Goal: Task Accomplishment & Management: Use online tool/utility

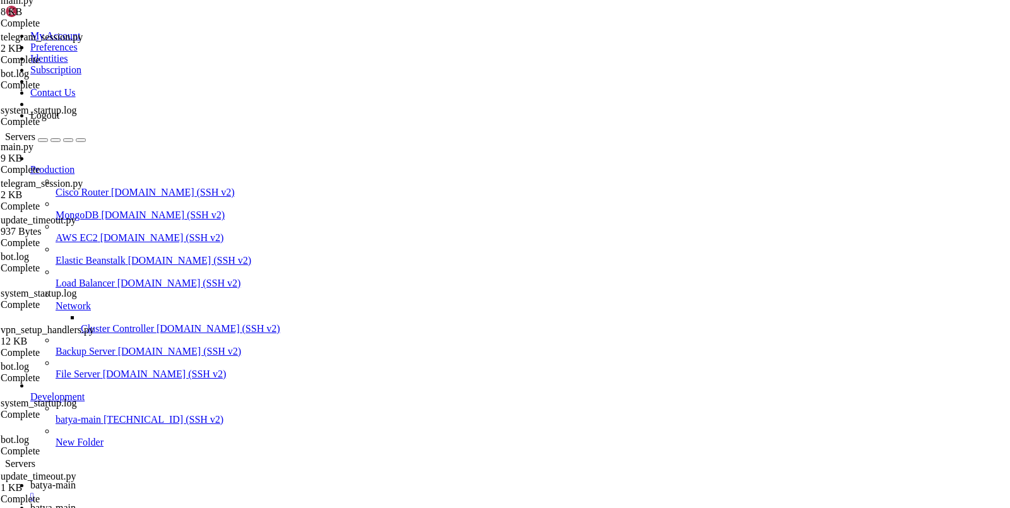
scroll to position [9, 0]
click at [208, 480] on link "batya-main " at bounding box center [517, 491] width 974 height 23
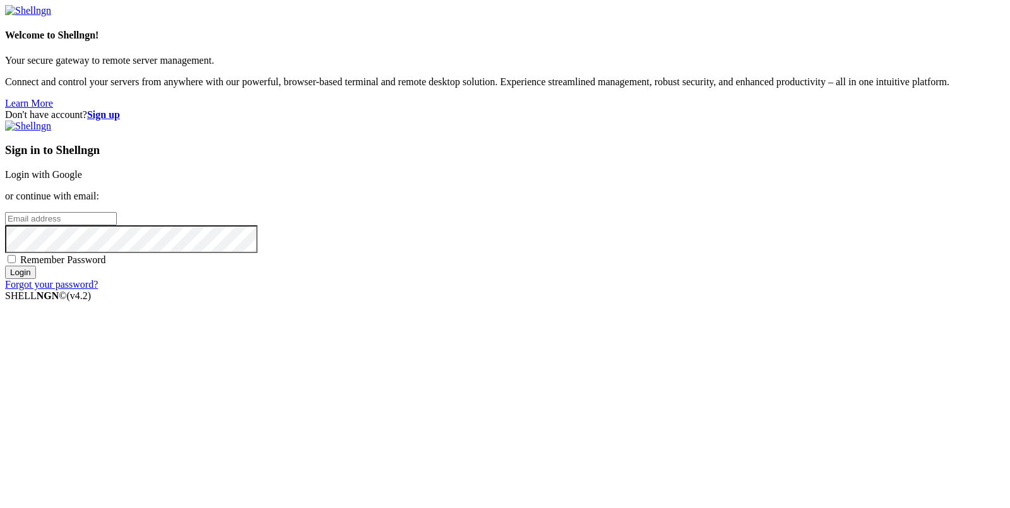
click at [82, 180] on link "Login with Google" at bounding box center [43, 174] width 77 height 11
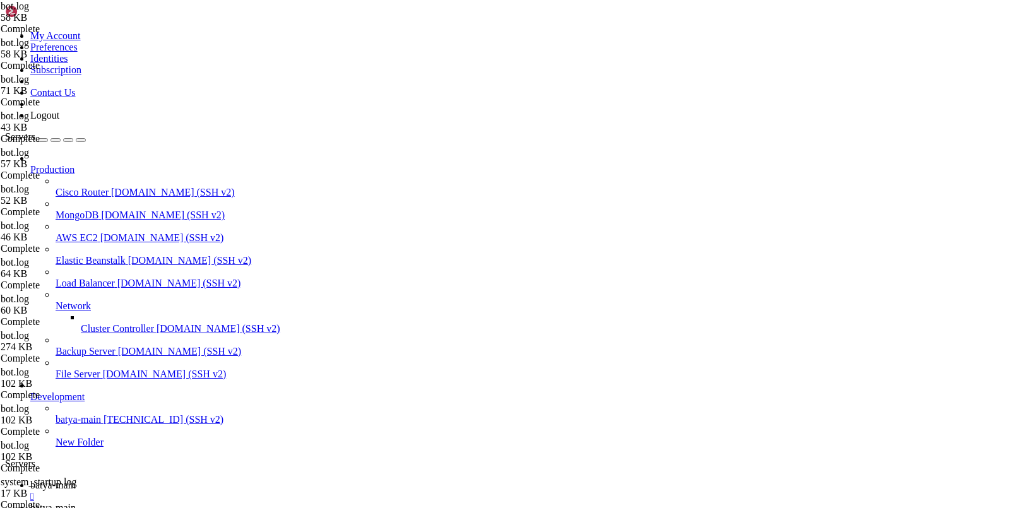
type input "/root"
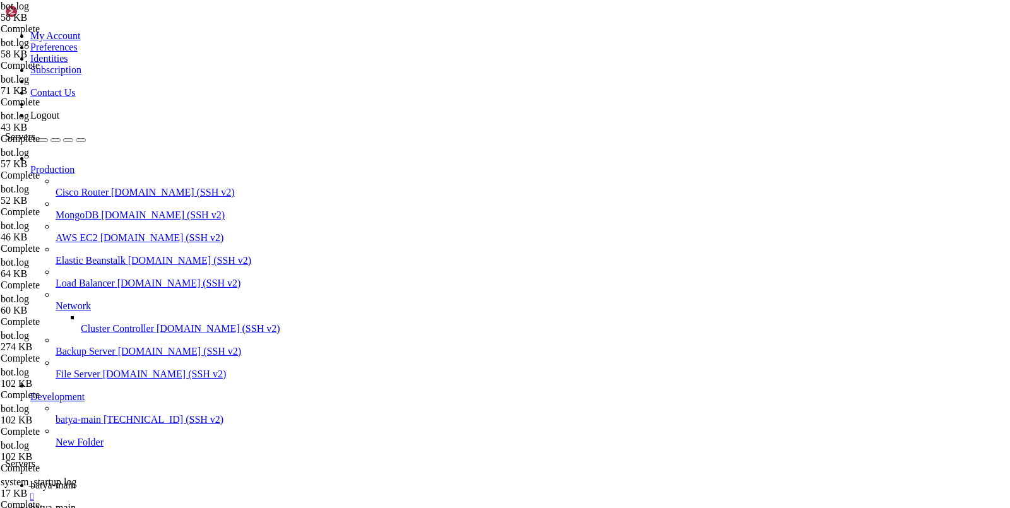
copy x-row "[DATE] 13:13:27,028 - [INFO] - __main__ - (scheduler.py).process_trial_ended_pu…"
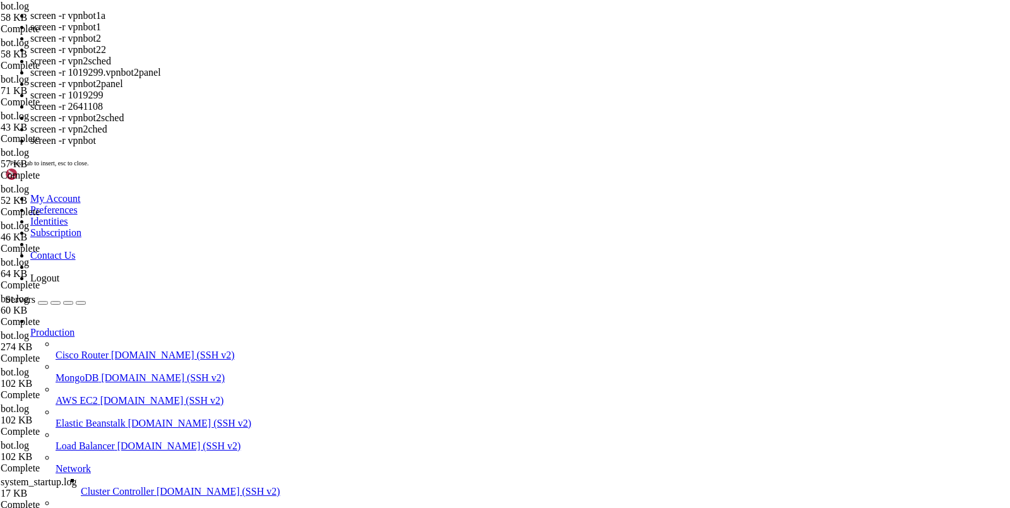
drag, startPoint x: 52, startPoint y: 1216, endPoint x: 121, endPoint y: 1216, distance: 68.2
copy x-row "30589.vpn_bot"
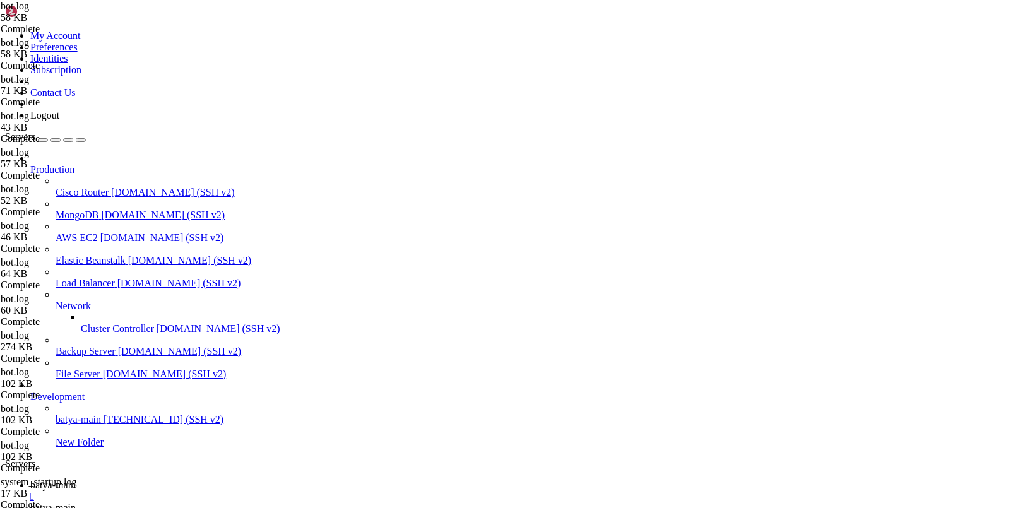
scroll to position [136, 0]
drag, startPoint x: 125, startPoint y: 1123, endPoint x: 51, endPoint y: 1124, distance: 73.8
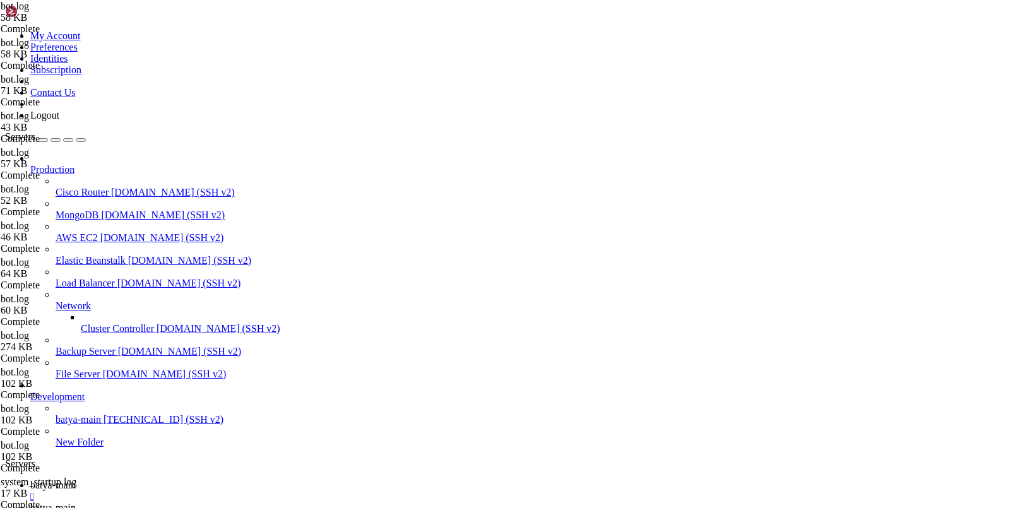
drag, startPoint x: 117, startPoint y: 849, endPoint x: 50, endPoint y: 849, distance: 66.3
drag, startPoint x: 187, startPoint y: 841, endPoint x: 54, endPoint y: 839, distance: 133.2
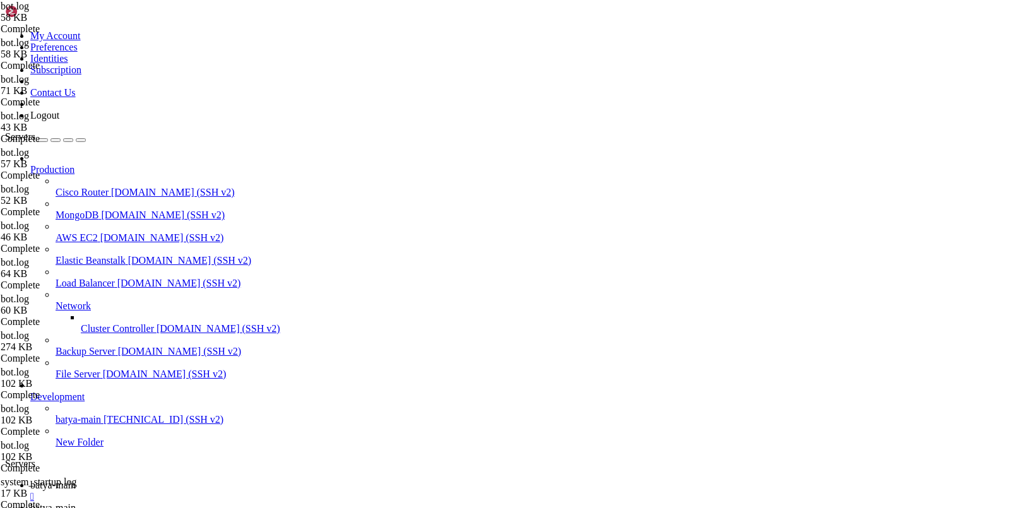
copy x-row "91629.pts-0.hiplet-33900"
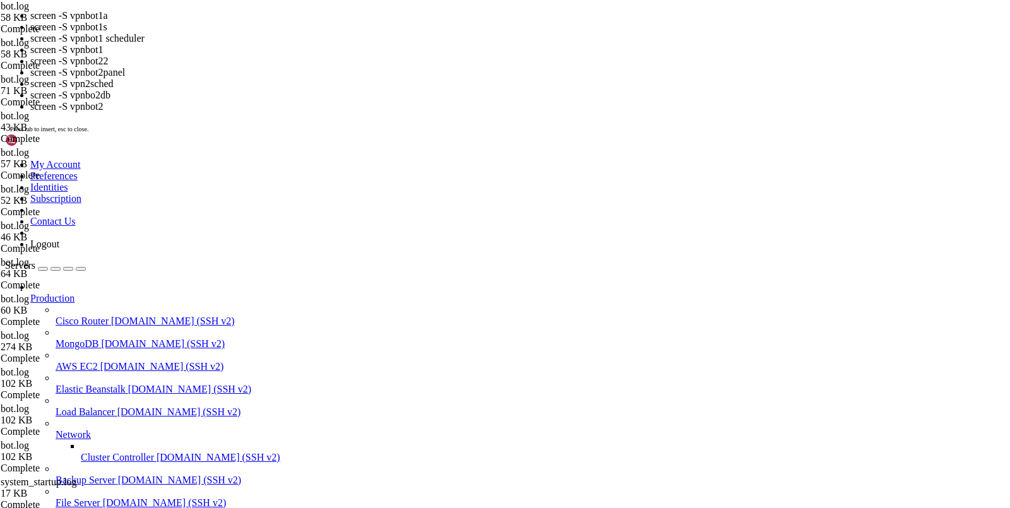
drag, startPoint x: 119, startPoint y: 977, endPoint x: 52, endPoint y: 977, distance: 66.9
copy x-row "31982.vpnbot"
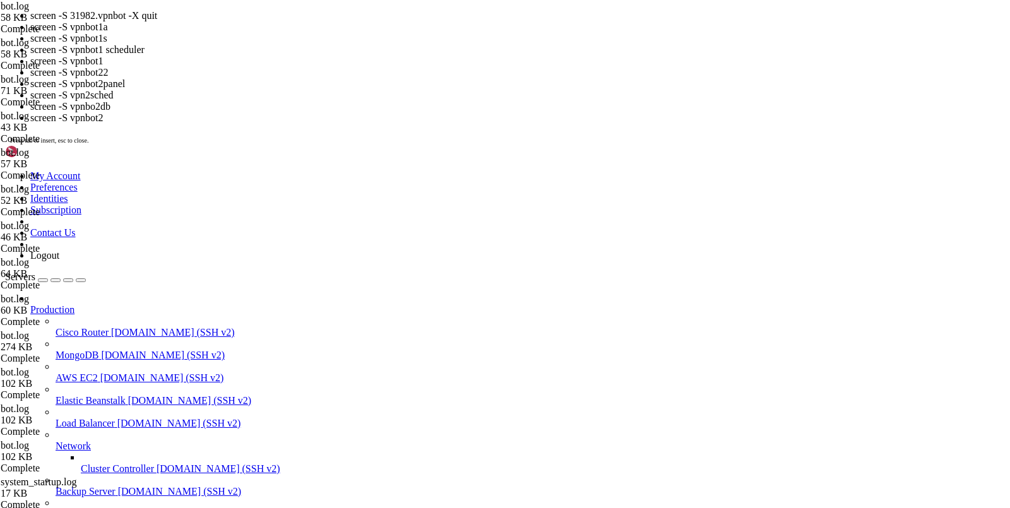
drag, startPoint x: 48, startPoint y: 1128, endPoint x: 182, endPoint y: 1128, distance: 133.8
copy x-row "91629.pts-0.hiplet-33900"
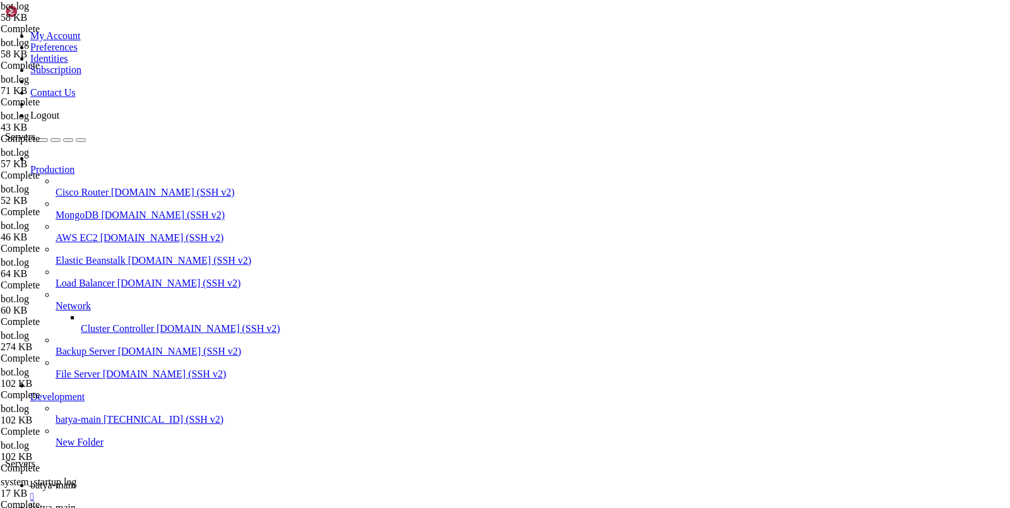
drag, startPoint x: 56, startPoint y: 1076, endPoint x: 381, endPoint y: 1110, distance: 326.7
copy div "641108.vpnbot2panel ([DATE] 11:55:26) (Detached) 1019299.vpnbot2panel ([DATE] 0…"
drag, startPoint x: 169, startPoint y: 1076, endPoint x: 53, endPoint y: 1075, distance: 116.1
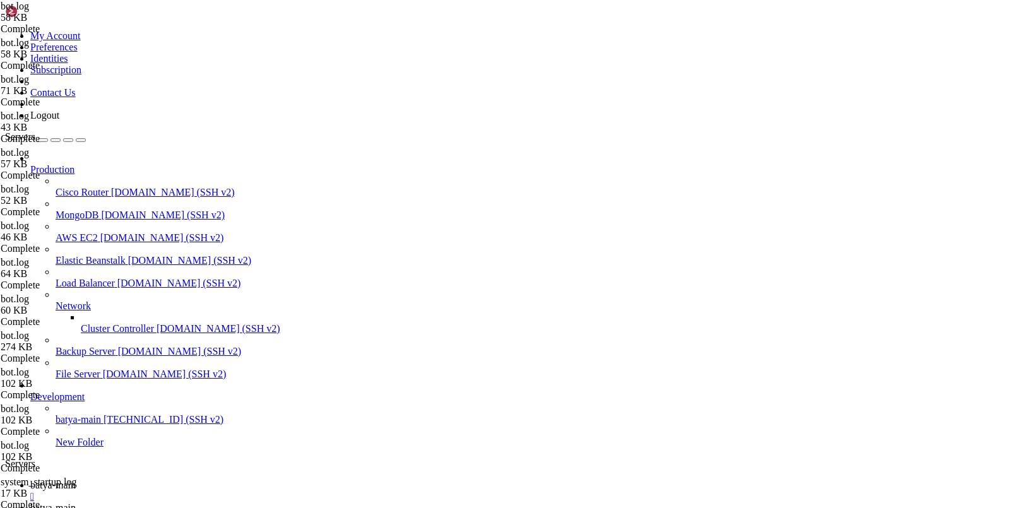
copy x-row "2641108.vpnbot2panel"
drag, startPoint x: 165, startPoint y: 1051, endPoint x: 56, endPoint y: 1051, distance: 108.6
copy x-row "019299.vpnbot2panel"
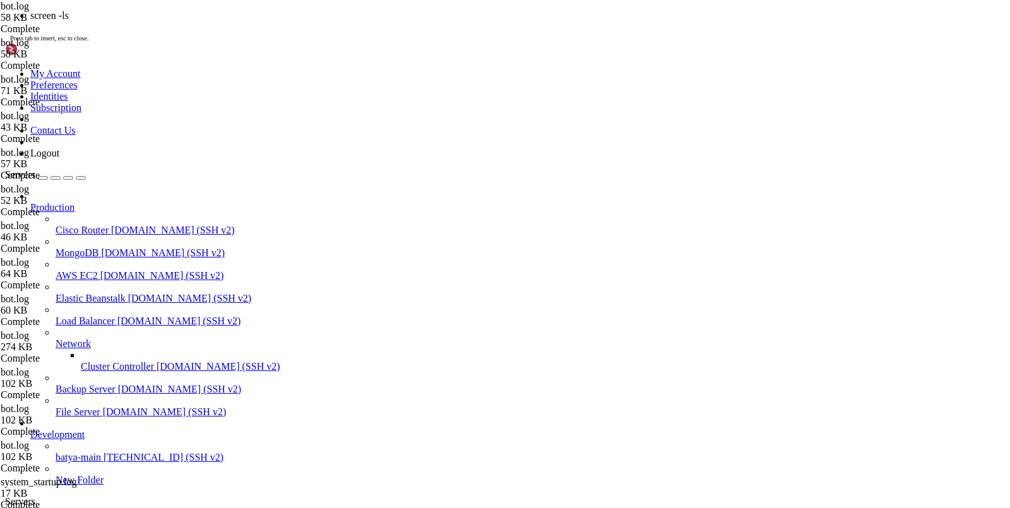
scroll to position [189, 0]
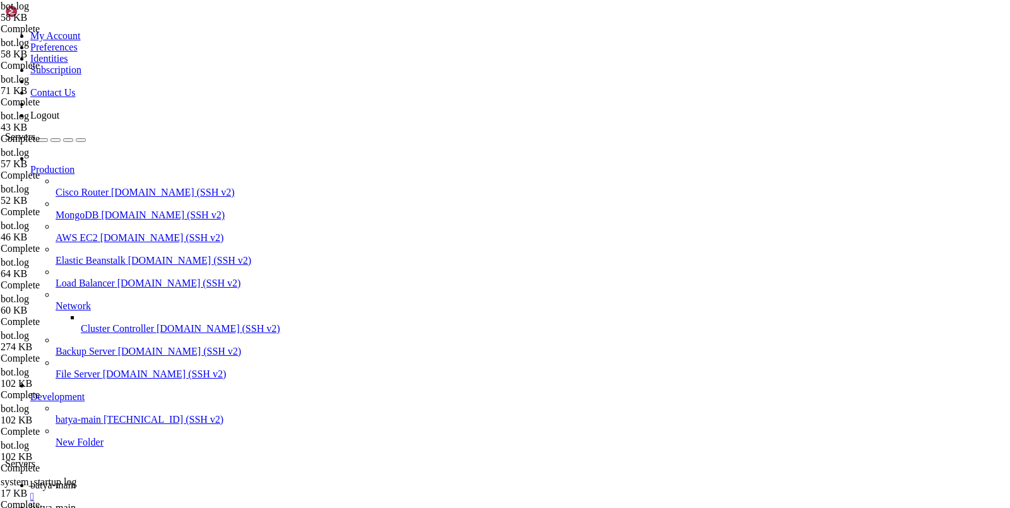
drag, startPoint x: 360, startPoint y: 1117, endPoint x: 12, endPoint y: 1085, distance: 349.2
copy div "2641108.vpnbot2panel ([DATE] 11:55:26) (Detached) 1019299.vpnbot2panel ([DATE] …"
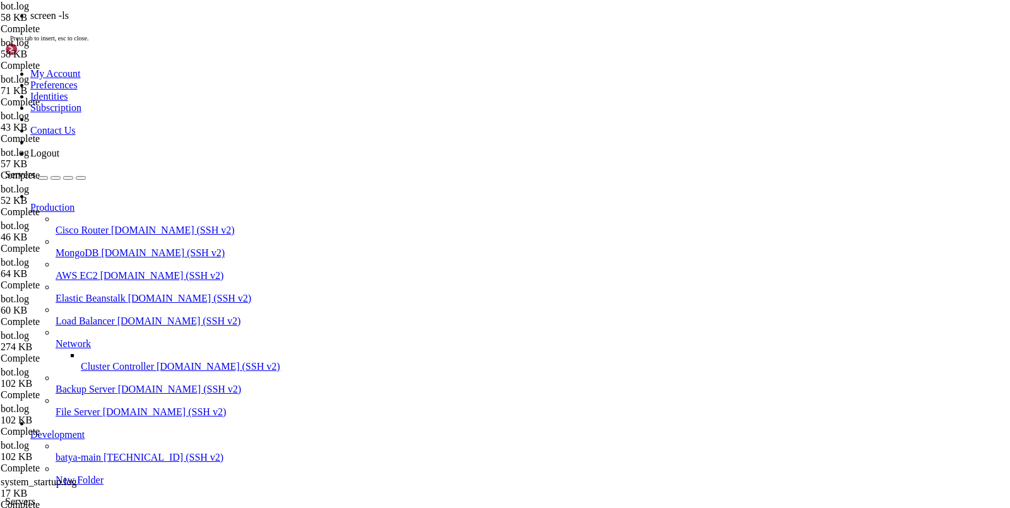
scroll to position [273, 0]
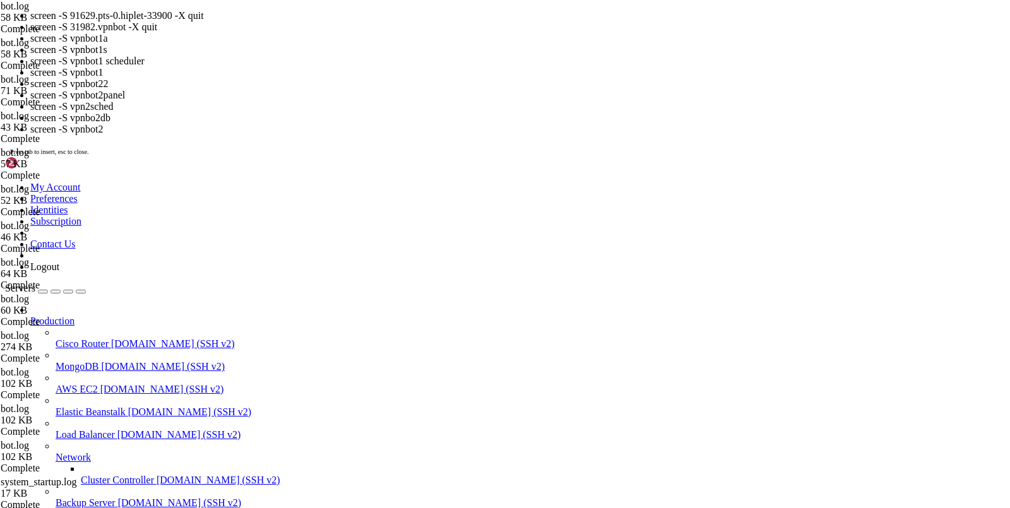
drag, startPoint x: 134, startPoint y: 1276, endPoint x: 50, endPoint y: 1272, distance: 84.0
copy x-row "1015621.vpnbot2"
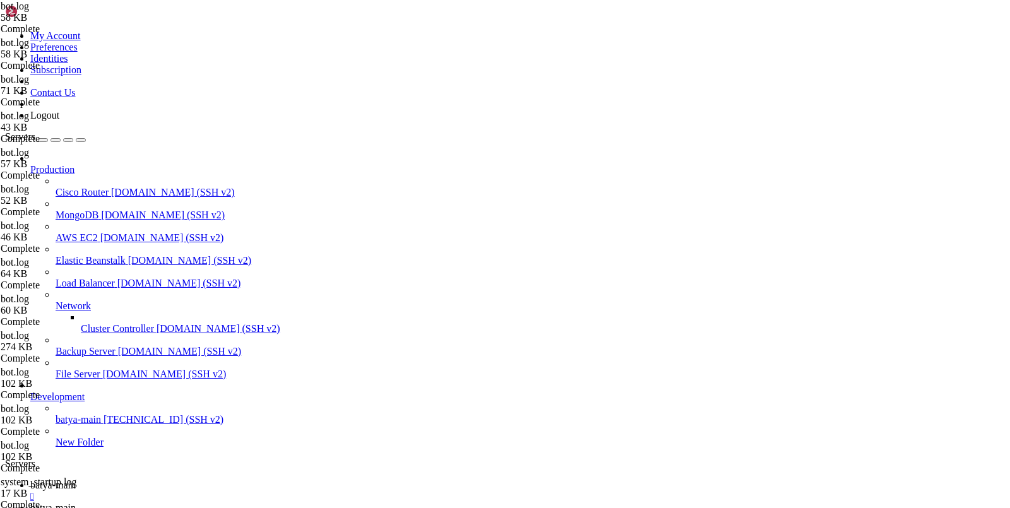
scroll to position [409, 0]
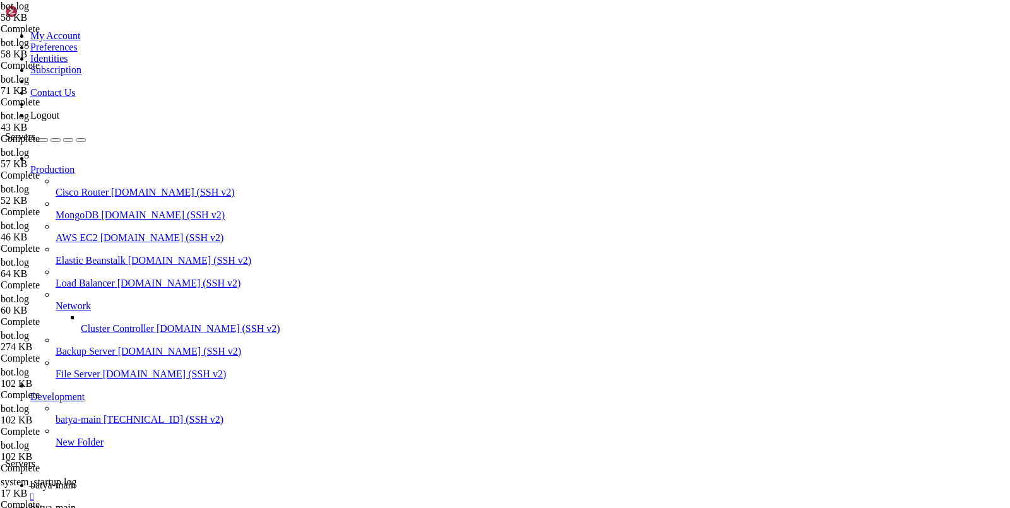
scroll to position [441, 0]
click at [76, 502] on span "batya-main" at bounding box center [52, 507] width 45 height 11
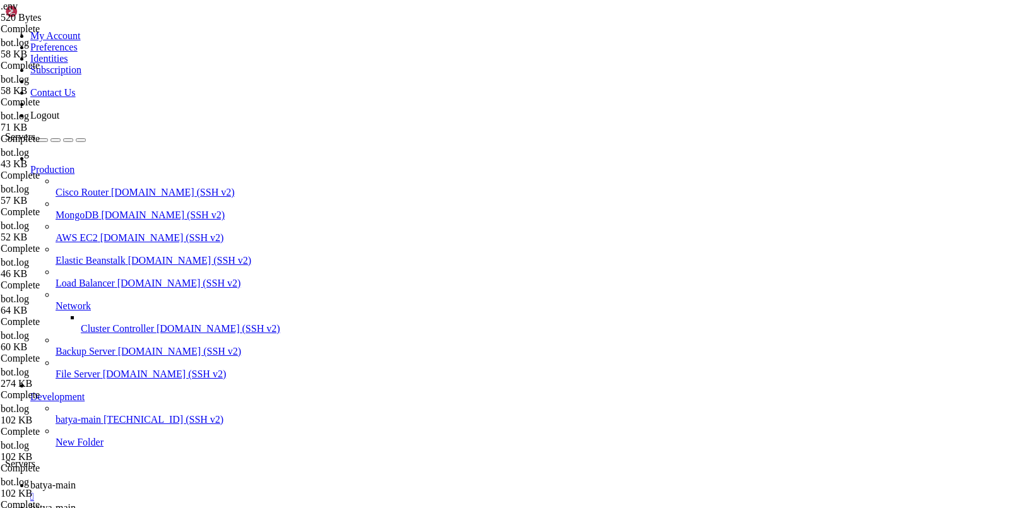
scroll to position [0, 0]
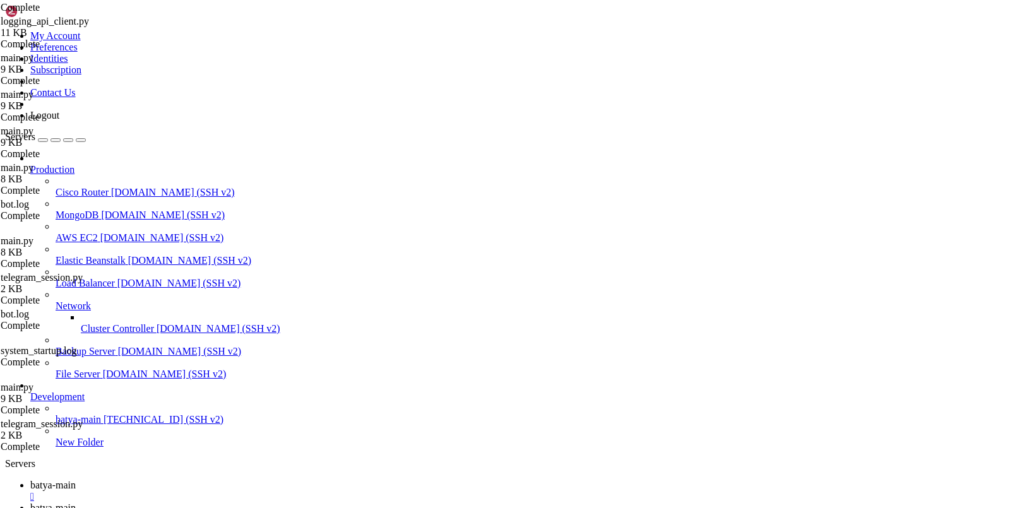
scroll to position [4215, 0]
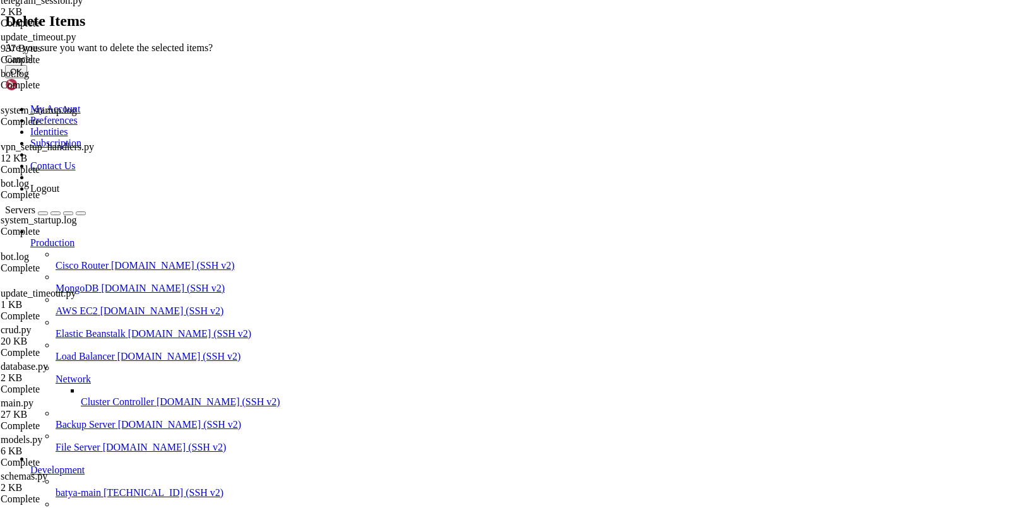
click at [27, 78] on button "OK" at bounding box center [16, 71] width 22 height 13
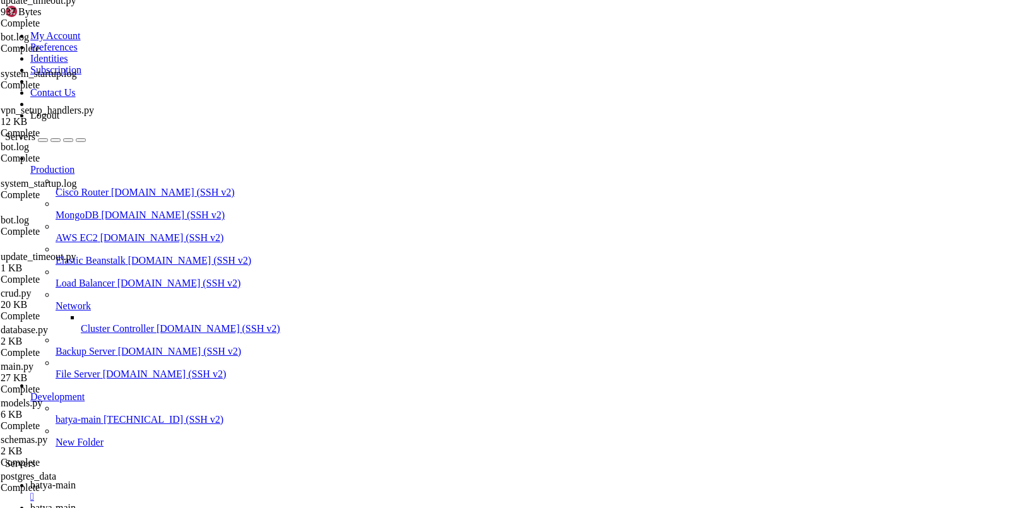
scroll to position [4252, 0]
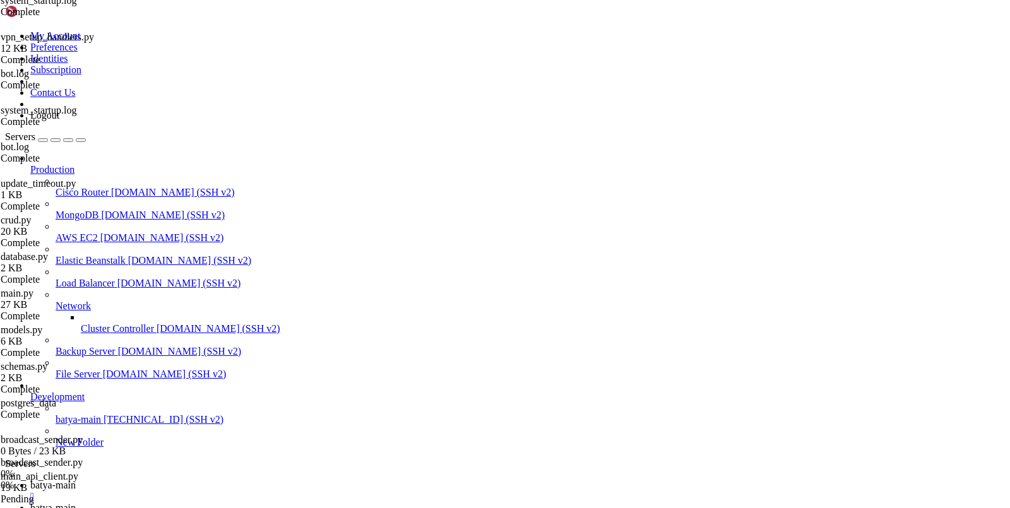
scroll to position [4325, 0]
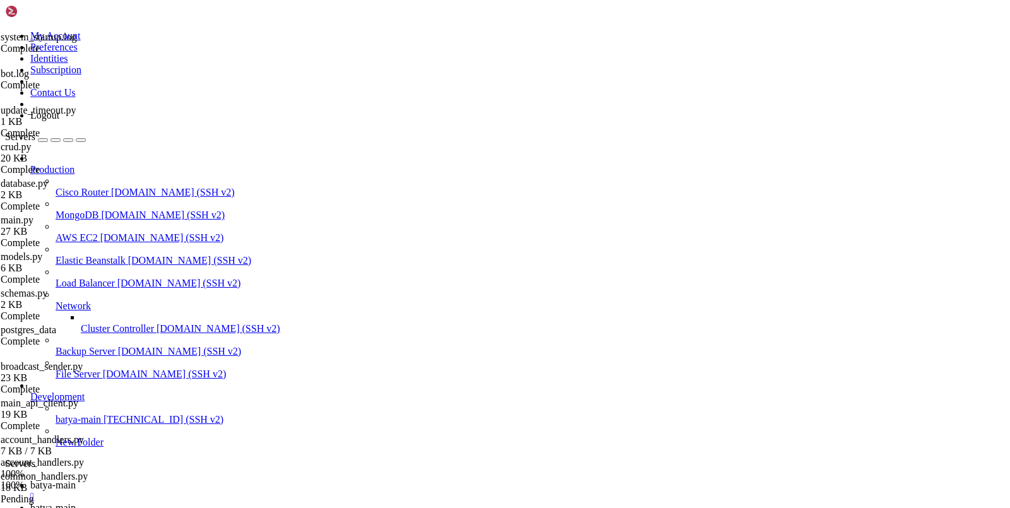
scroll to position [4545, 0]
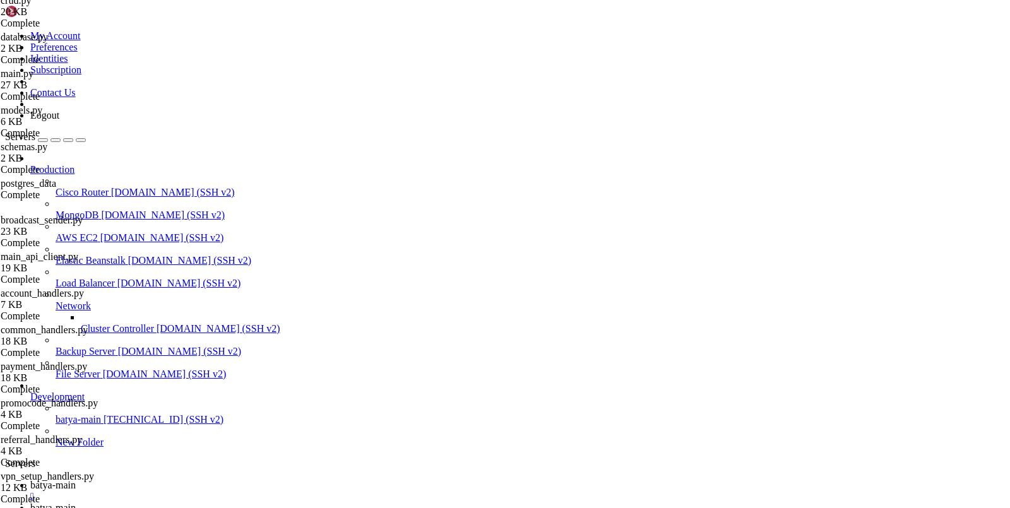
scroll to position [0, 0]
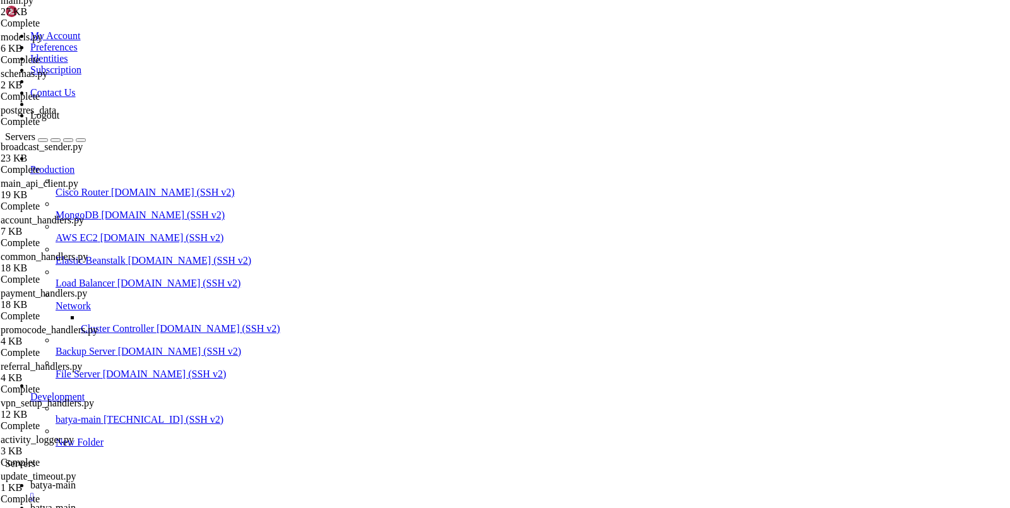
scroll to position [49, 0]
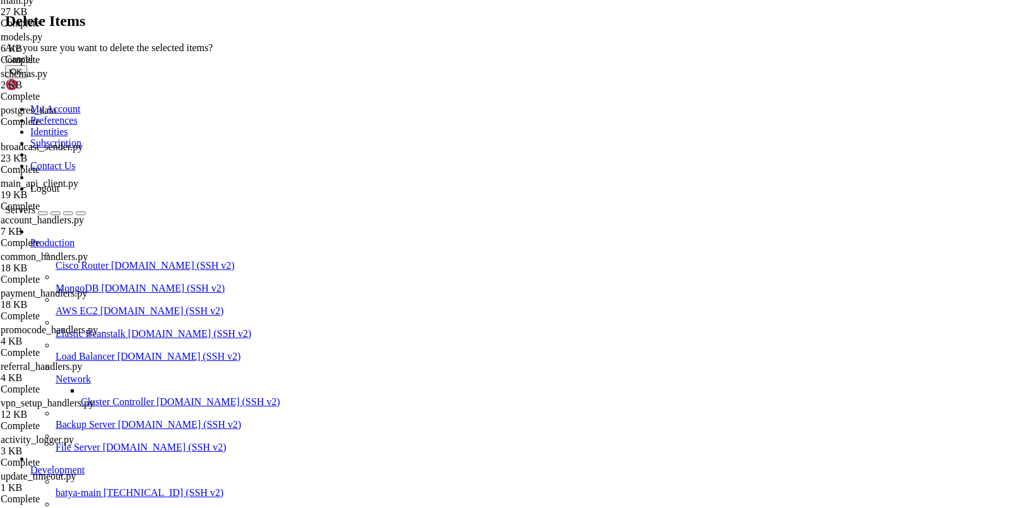
click at [27, 78] on button "OK" at bounding box center [16, 71] width 22 height 13
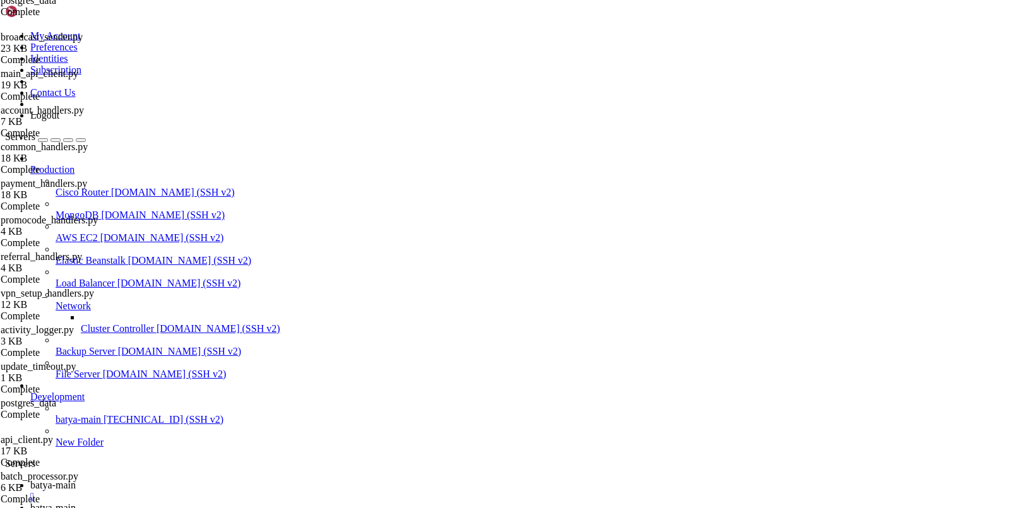
scroll to position [4838, 0]
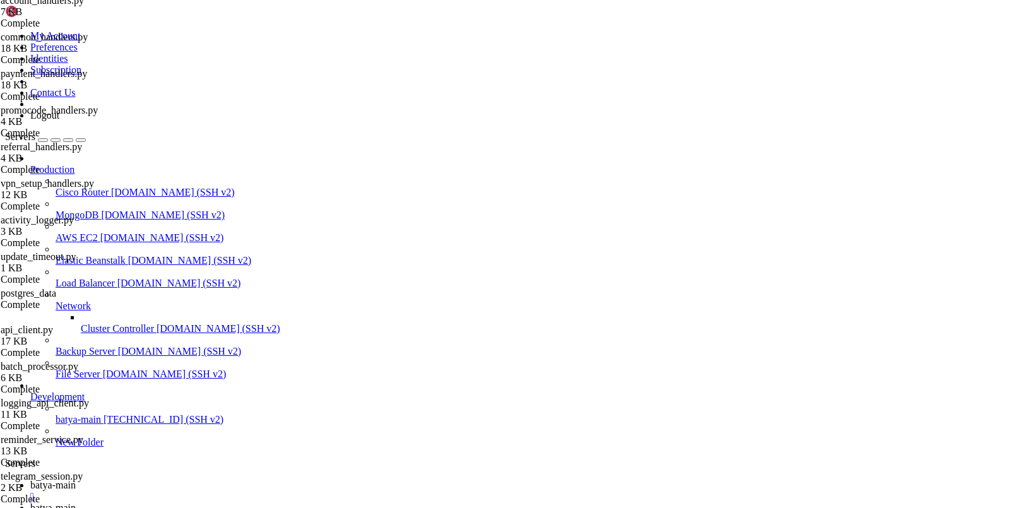
scroll to position [0, 0]
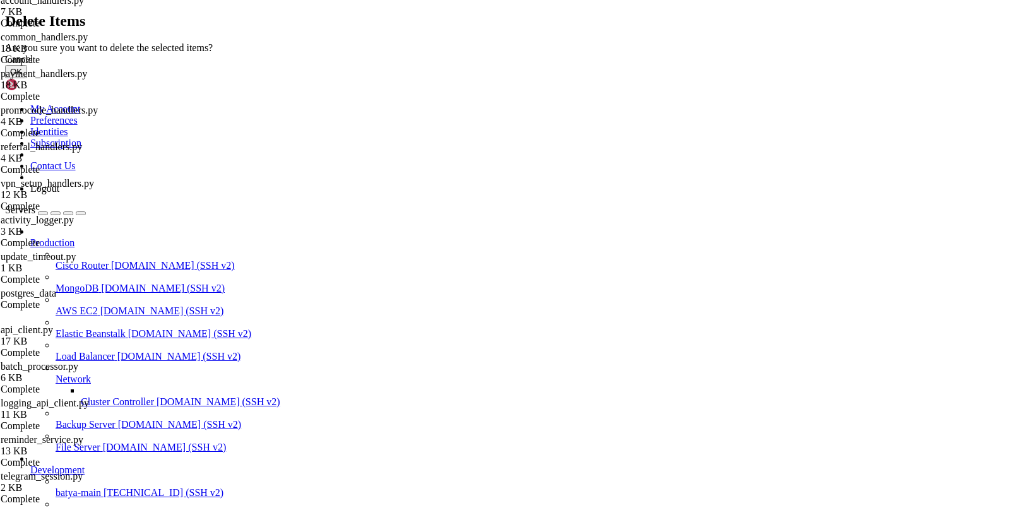
click at [27, 78] on button "OK" at bounding box center [16, 71] width 22 height 13
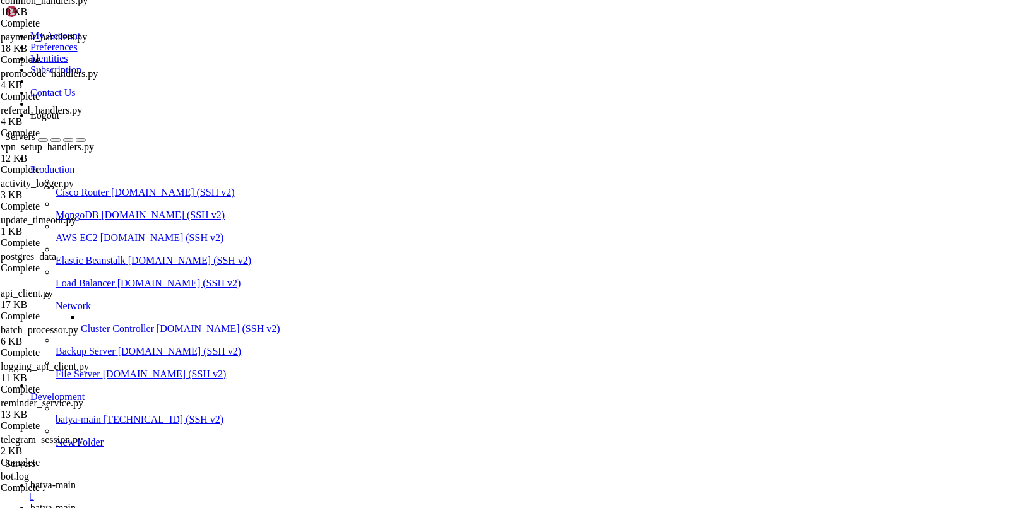
scroll to position [327, 0]
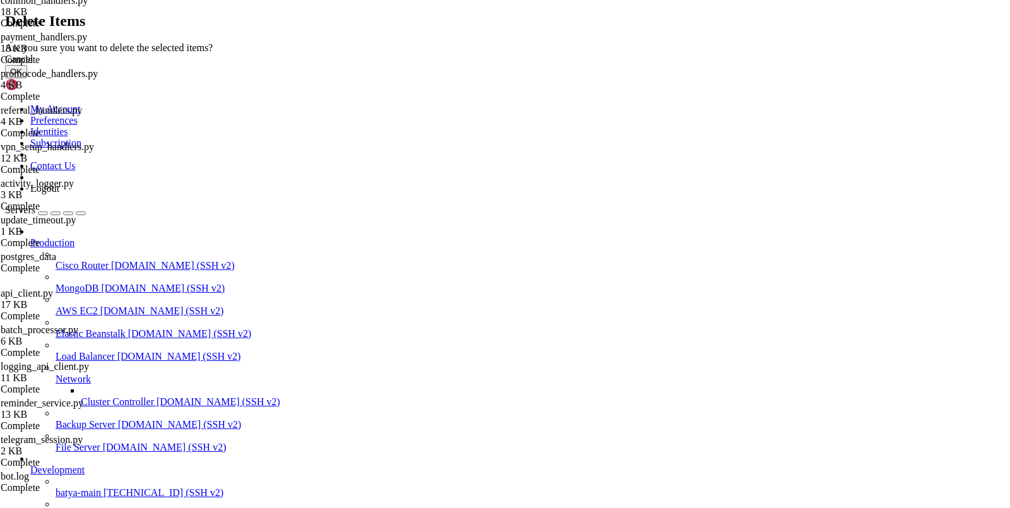
click at [27, 78] on button "OK" at bounding box center [16, 71] width 22 height 13
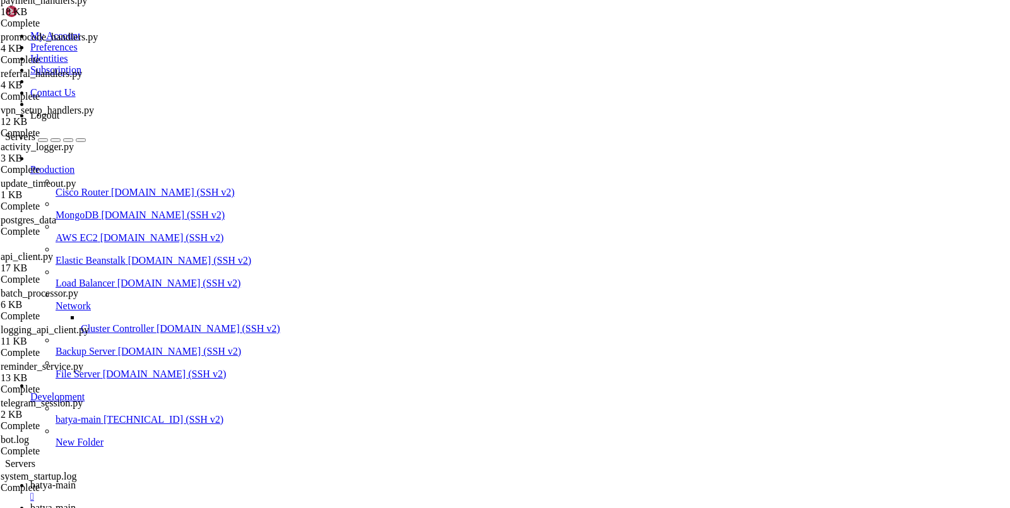
scroll to position [299, 0]
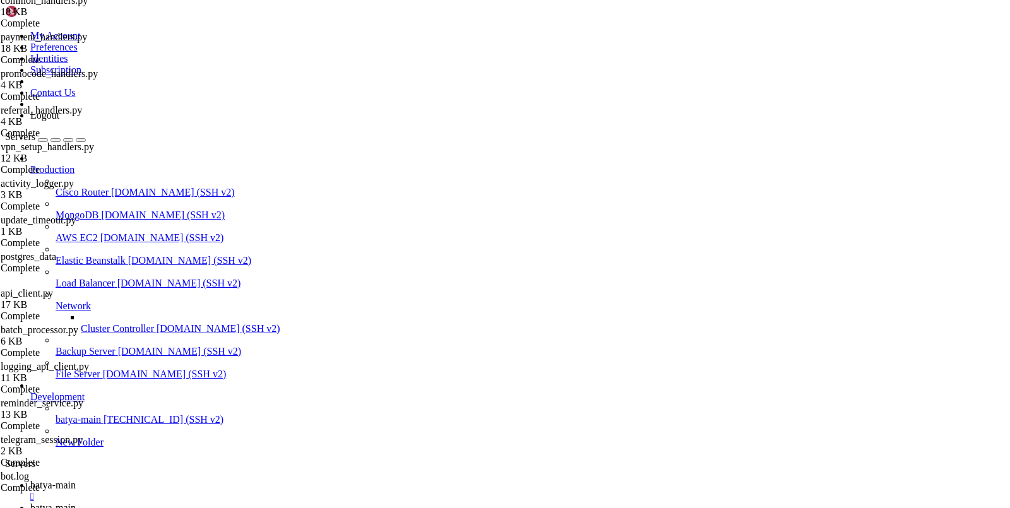
scroll to position [203, 0]
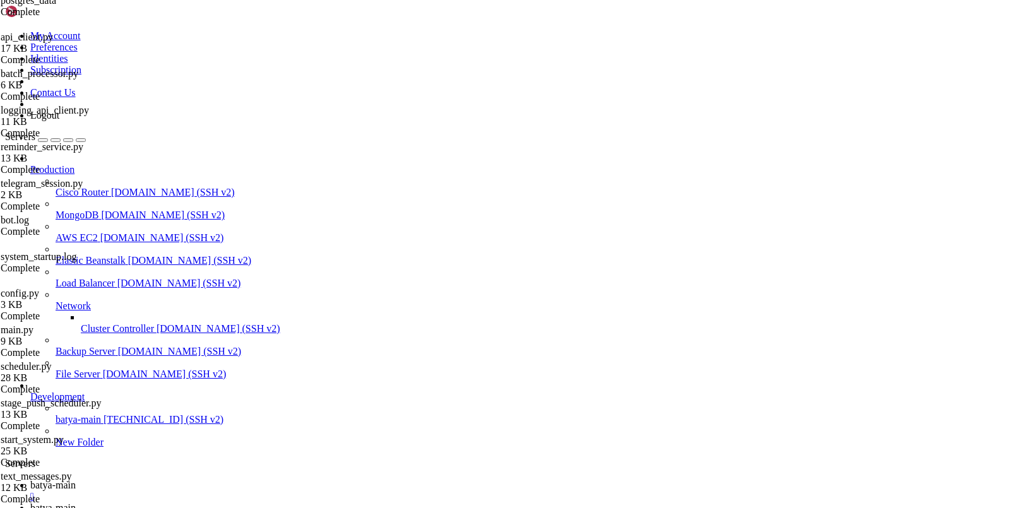
scroll to position [0, 0]
type input "/var/service"
click at [214, 480] on link "batya-main " at bounding box center [517, 491] width 974 height 23
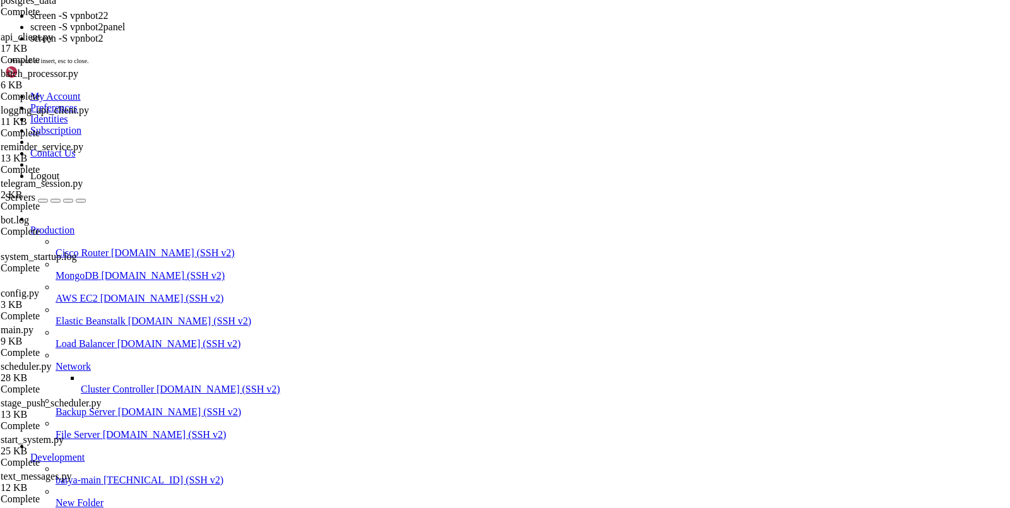
scroll to position [451, 0]
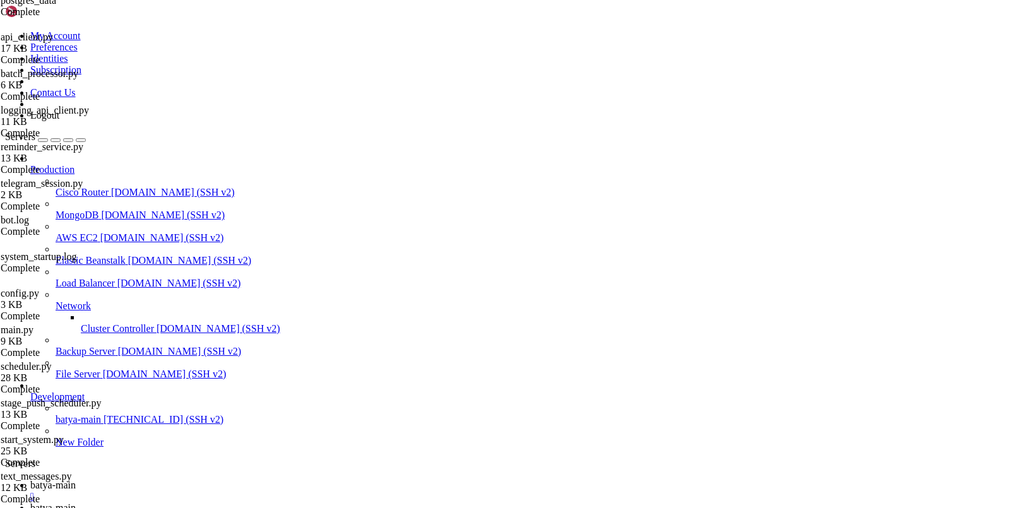
drag, startPoint x: 319, startPoint y: 756, endPoint x: 247, endPoint y: 755, distance: 71.3
drag, startPoint x: 319, startPoint y: 834, endPoint x: 246, endPoint y: 834, distance: 73.2
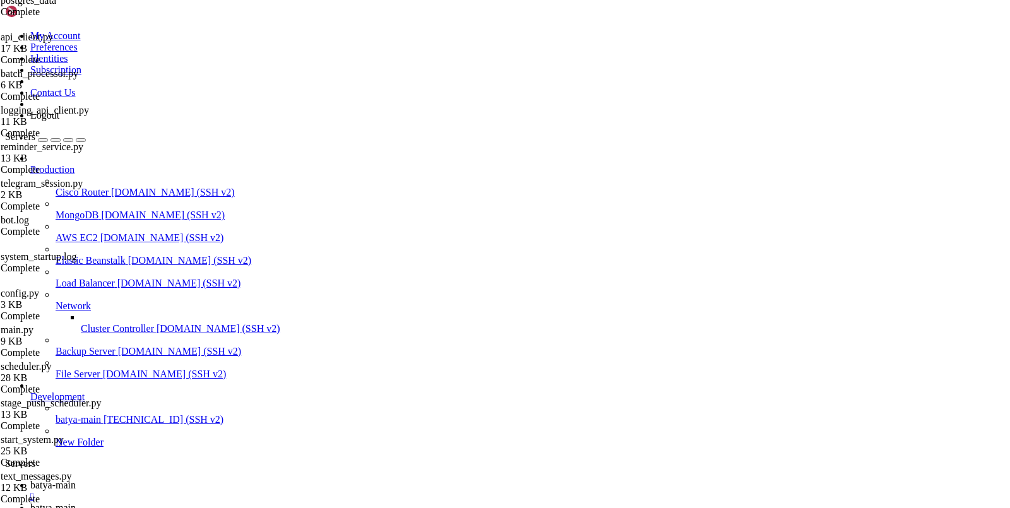
scroll to position [9, 0]
drag, startPoint x: 246, startPoint y: 867, endPoint x: 133, endPoint y: 863, distance: 113.7
drag, startPoint x: 393, startPoint y: 1146, endPoint x: 11, endPoint y: 762, distance: 541.3
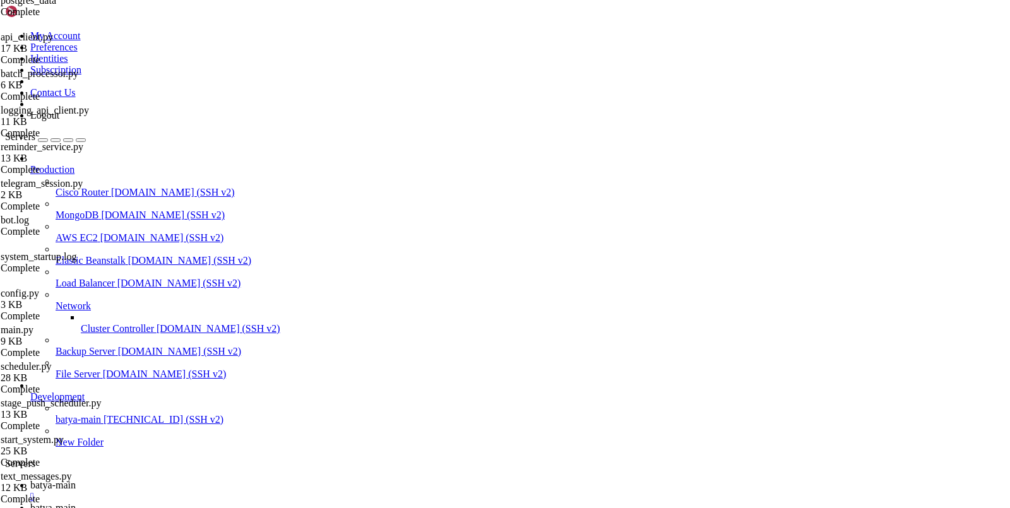
click at [76, 502] on span "batya-main" at bounding box center [52, 507] width 45 height 11
type input "/var/service/batya_vpn_bot2"
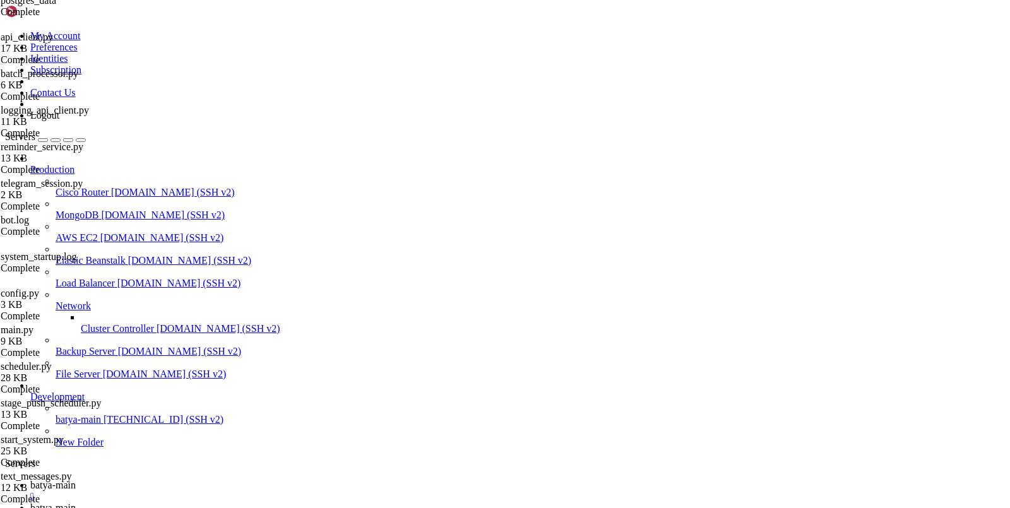
scroll to position [300, 0]
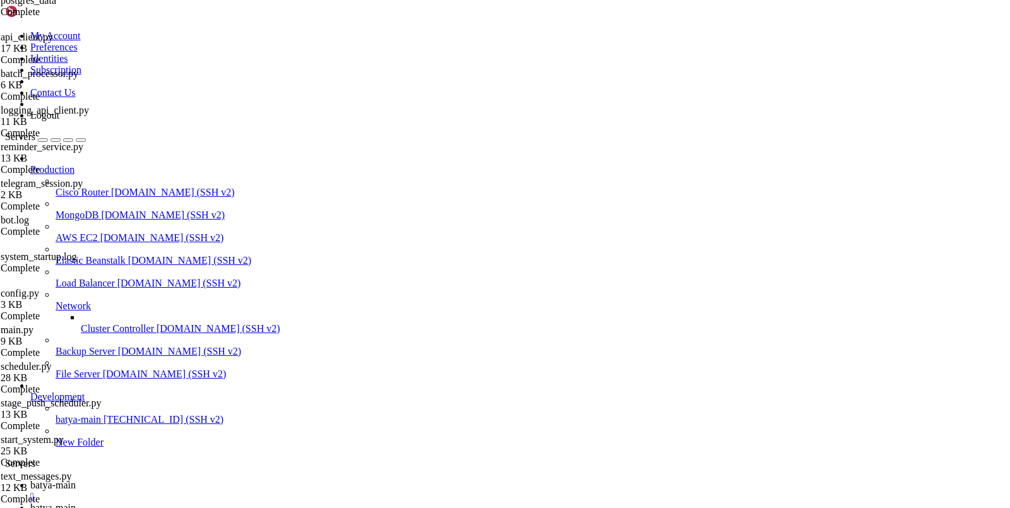
click at [202, 480] on link "batya-main " at bounding box center [517, 491] width 974 height 23
drag, startPoint x: 387, startPoint y: 1150, endPoint x: 15, endPoint y: 1083, distance: 377.7
click at [259, 502] on link "batya-main " at bounding box center [517, 513] width 974 height 23
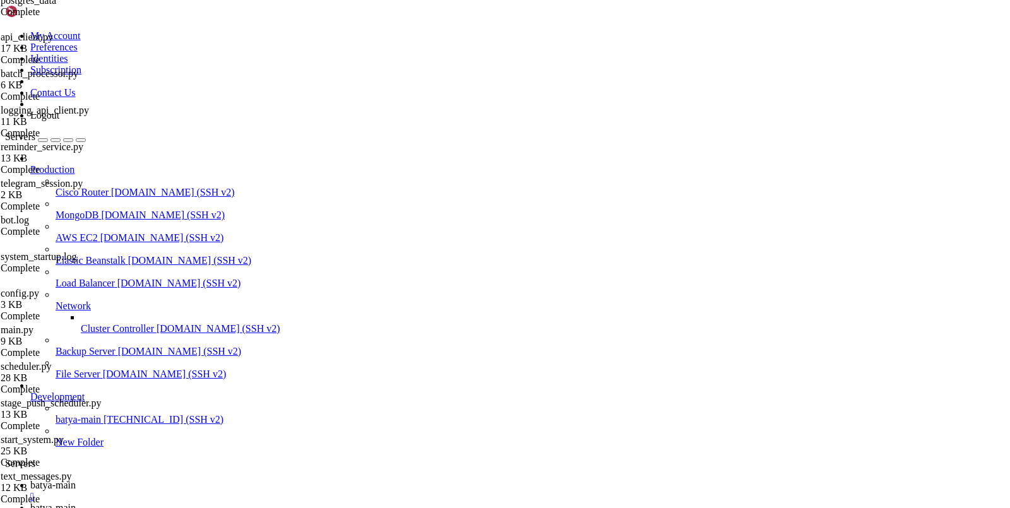
scroll to position [0, 0]
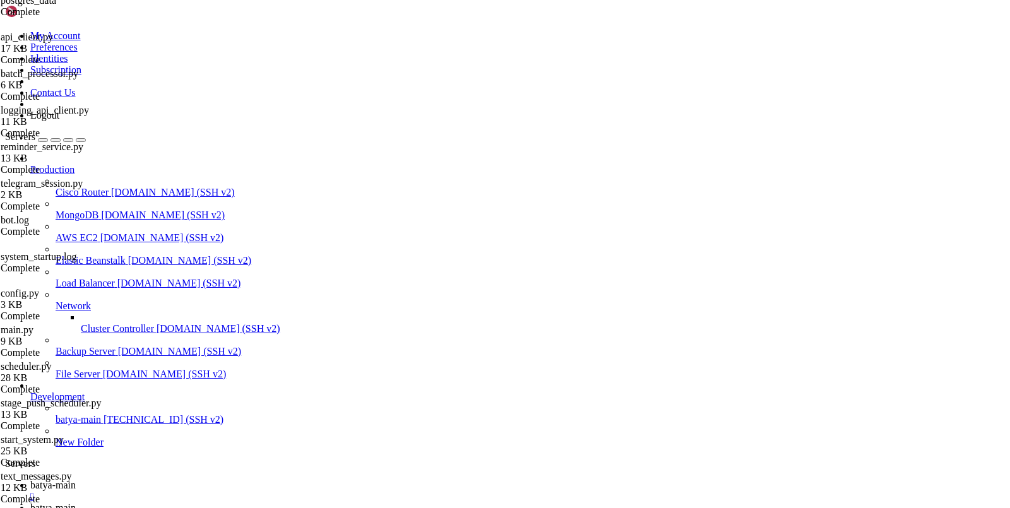
type input "/var/service/batya_vpn_bot"
click at [76, 480] on span "batya-main" at bounding box center [52, 485] width 45 height 11
drag, startPoint x: 336, startPoint y: 1134, endPoint x: 50, endPoint y: 751, distance: 477.5
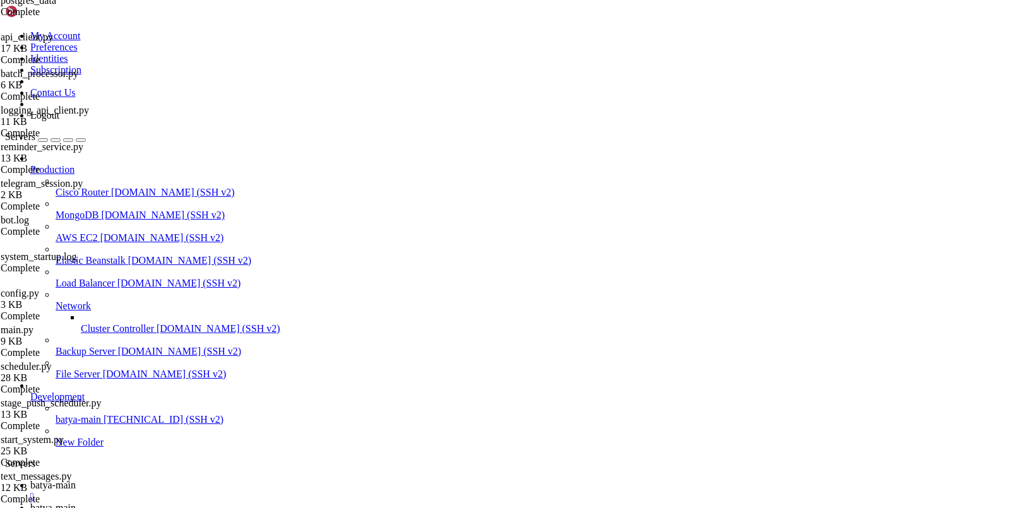
scroll to position [9717, 0]
drag, startPoint x: 35, startPoint y: 747, endPoint x: 538, endPoint y: 1093, distance: 610.3
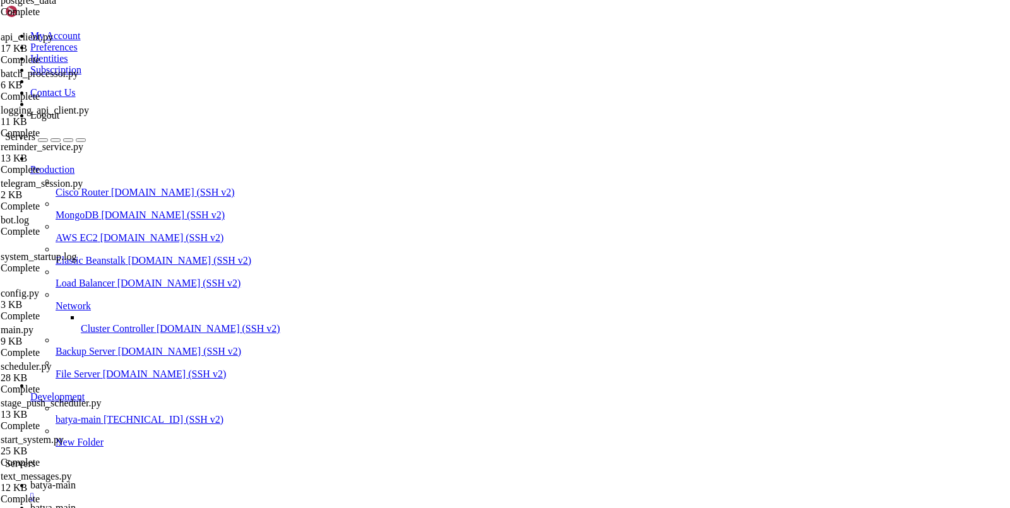
scroll to position [18012, 0]
drag, startPoint x: 314, startPoint y: 1148, endPoint x: 50, endPoint y: 627, distance: 584.0
click at [270, 502] on link "batya-main " at bounding box center [517, 513] width 974 height 23
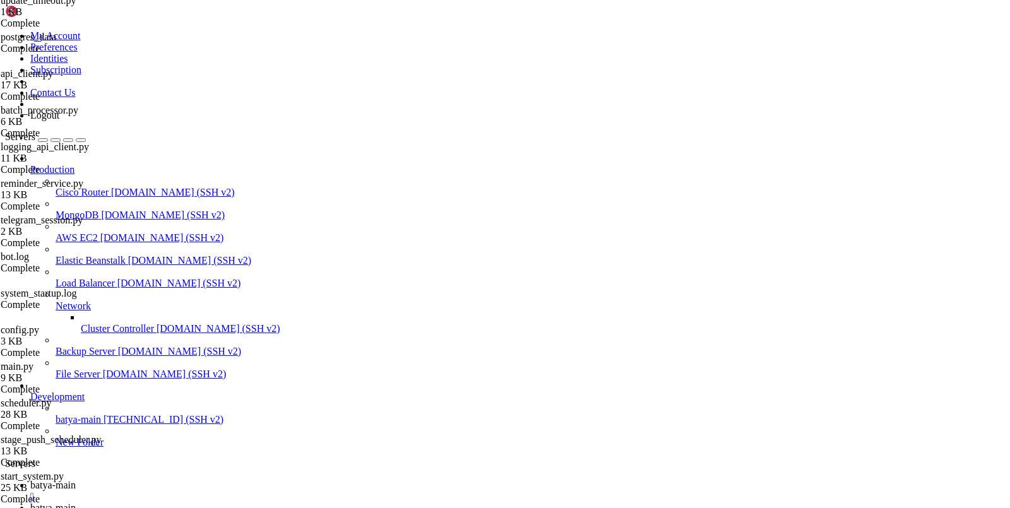
type textarea "DATABASE_URL="postgresql+asyncpg://batyavpn:batyavpnpassword@localhost:5433/bat…"
type textarea "VERIFY_SSL="false""
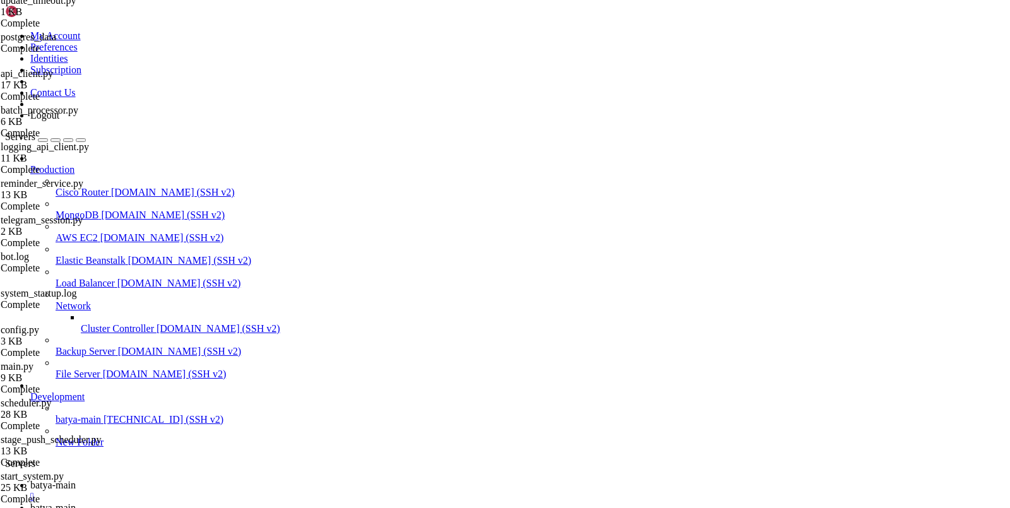
scroll to position [0, 0]
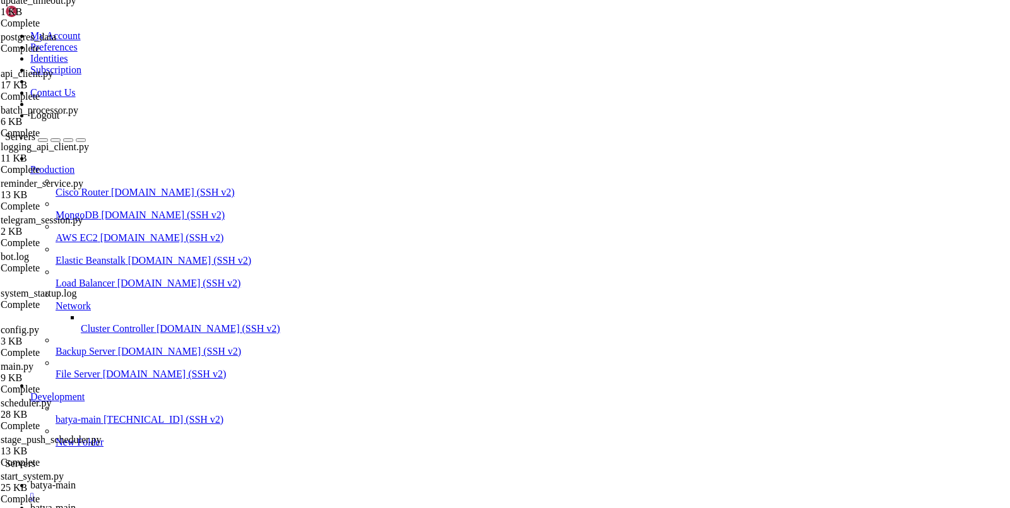
type input "/var/service/batya_vpn_bot2"
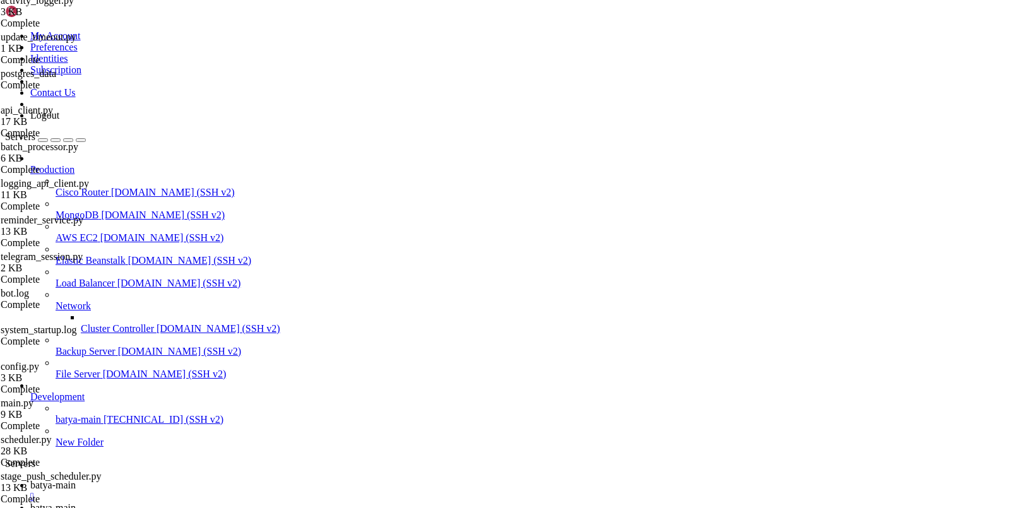
type textarea "VERIFY_SSL="false""
click at [76, 480] on span "batya-main" at bounding box center [52, 485] width 45 height 11
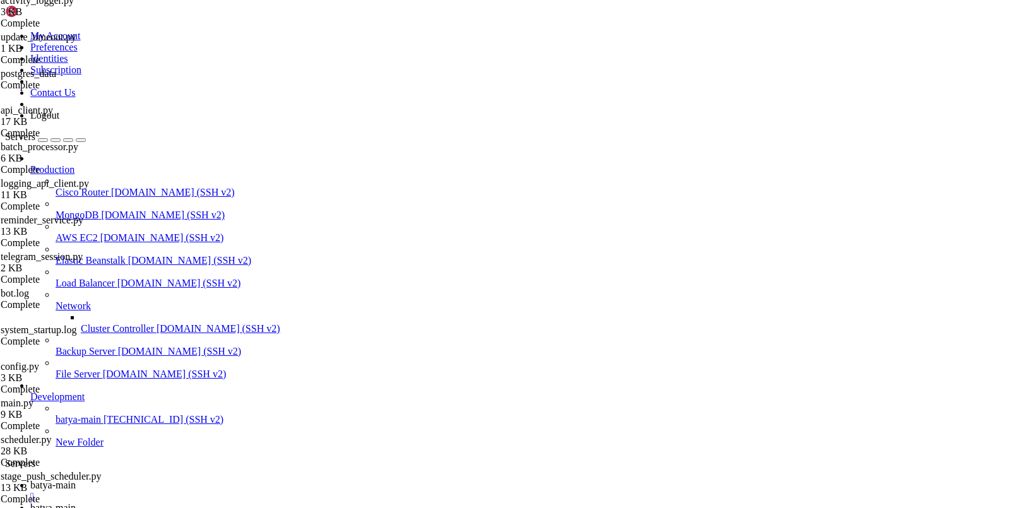
drag, startPoint x: 18, startPoint y: 957, endPoint x: 455, endPoint y: 1140, distance: 474.4
drag, startPoint x: 555, startPoint y: 911, endPoint x: 44, endPoint y: 727, distance: 542.8
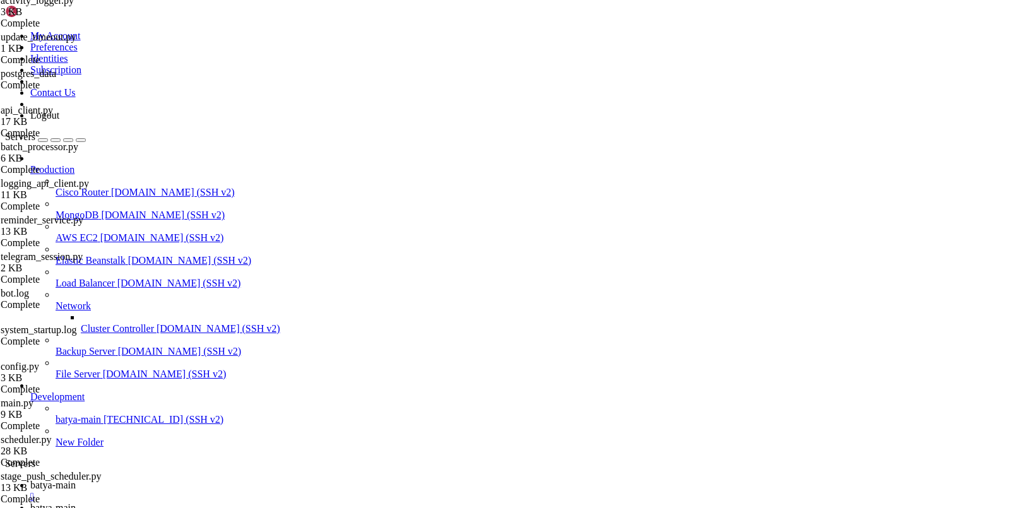
scroll to position [23019, 0]
drag, startPoint x: 418, startPoint y: 1086, endPoint x: 21, endPoint y: 776, distance: 504.0
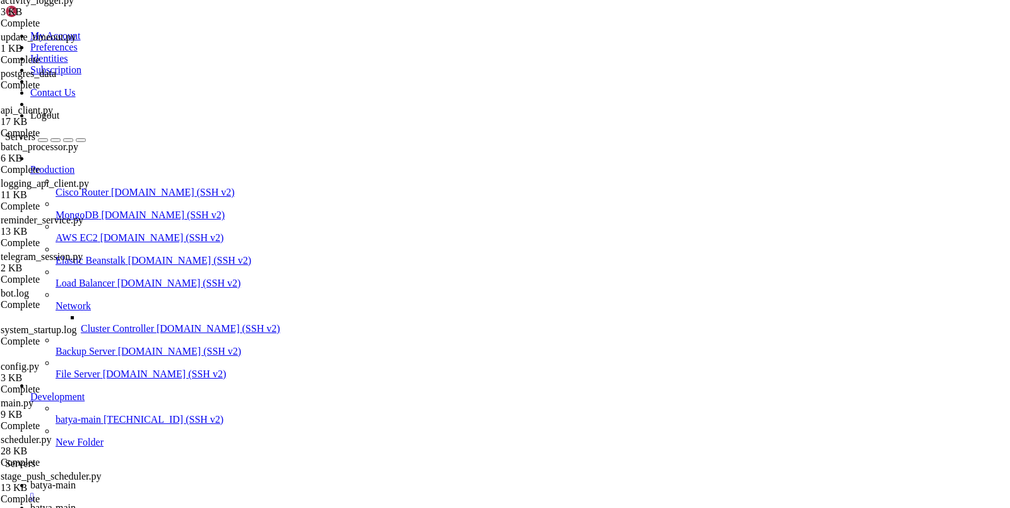
scroll to position [23019, 0]
click at [76, 502] on span "batya-main" at bounding box center [52, 507] width 45 height 11
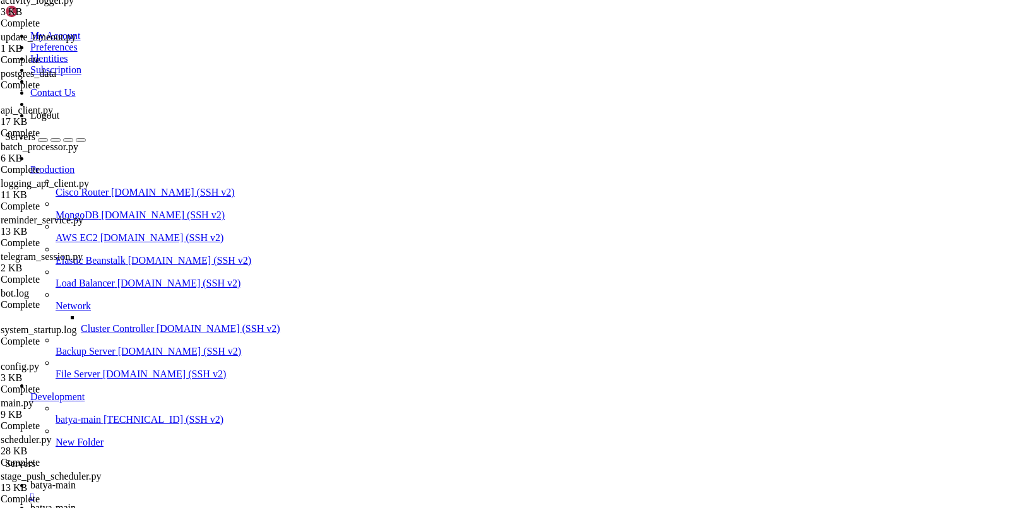
type input "/var/service/batya_vpn_bot/batya_logger_backend"
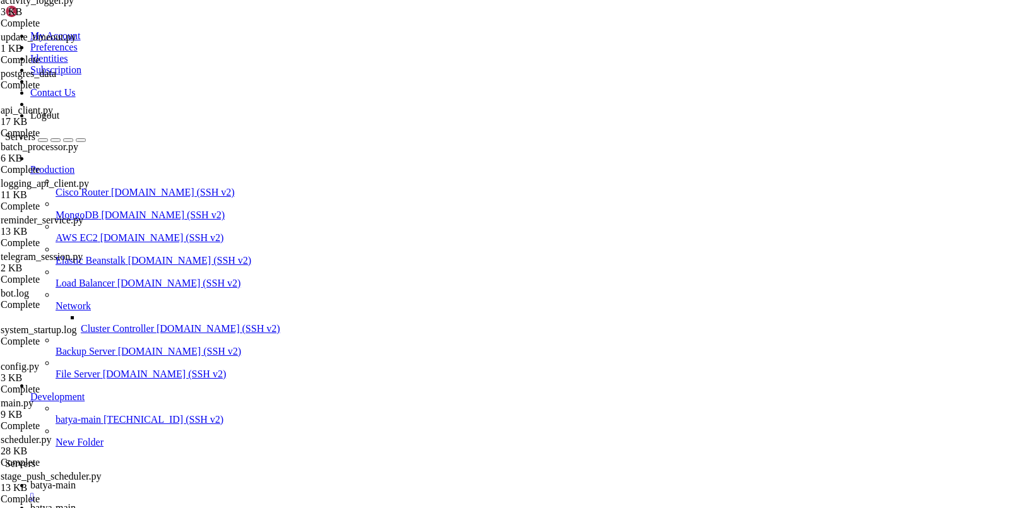
scroll to position [0, 0]
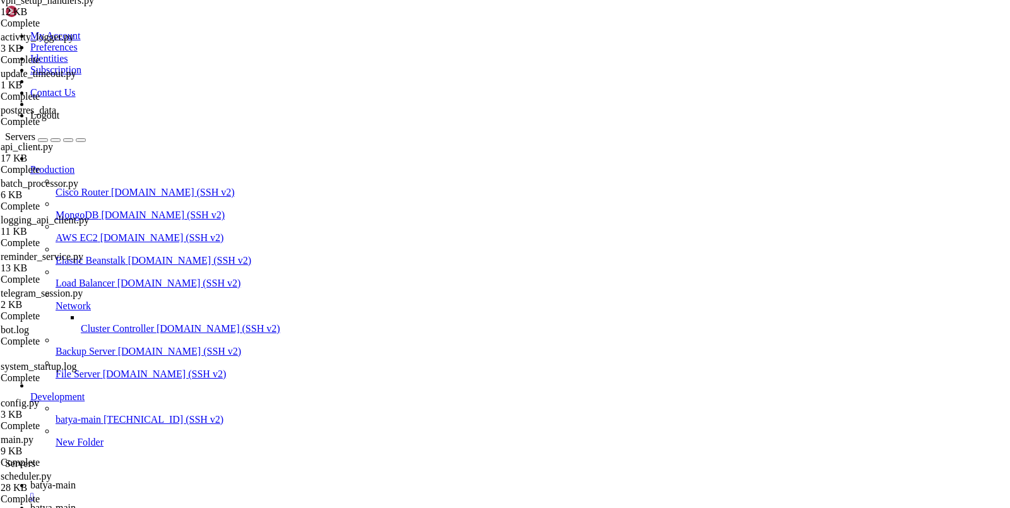
scroll to position [5350, 0]
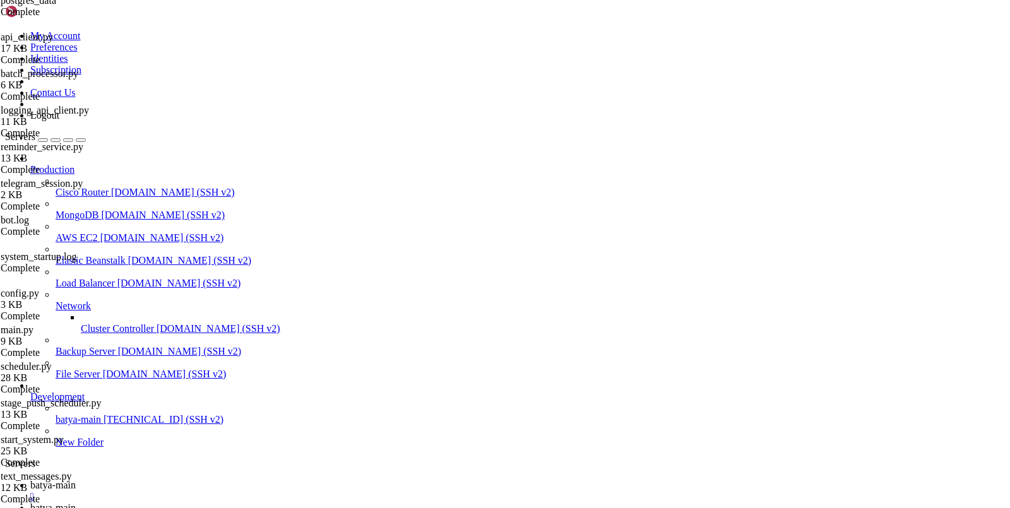
paste textarea "BOT_TOKEN="7434226191:AAHPLzZcd4H9NJb90iGZ9ms5P6Ixx05HfhE""
type textarea "BOT_TOKEN="7434226191:AAHPLzZcd4H9NJb90iGZ9ms5P6Ixx05HfhE""
click at [76, 480] on span "batya-main" at bounding box center [52, 485] width 45 height 11
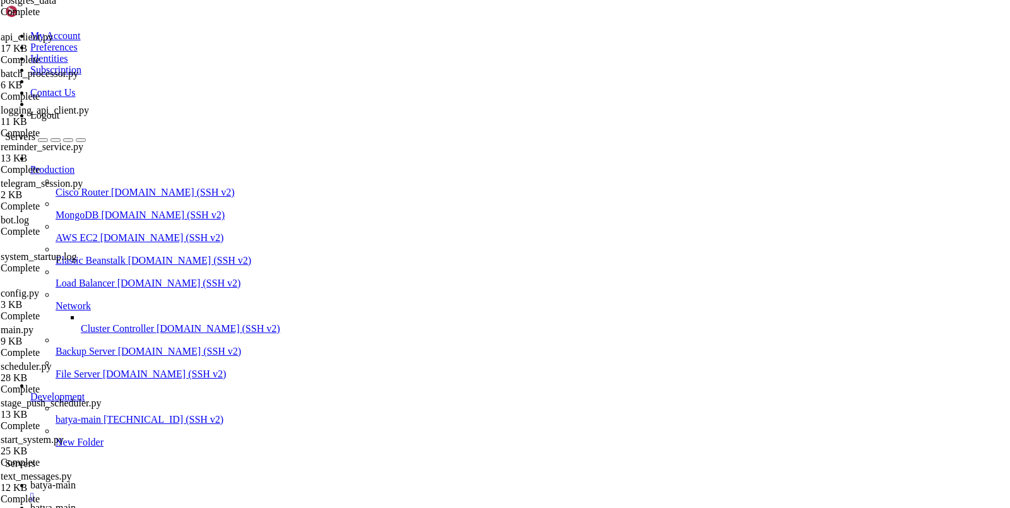
scroll to position [37840, 0]
click at [76, 502] on span "batya-main" at bounding box center [52, 507] width 45 height 11
click at [76, 480] on span "batya-main" at bounding box center [52, 485] width 45 height 11
drag, startPoint x: 320, startPoint y: 756, endPoint x: 247, endPoint y: 755, distance: 72.6
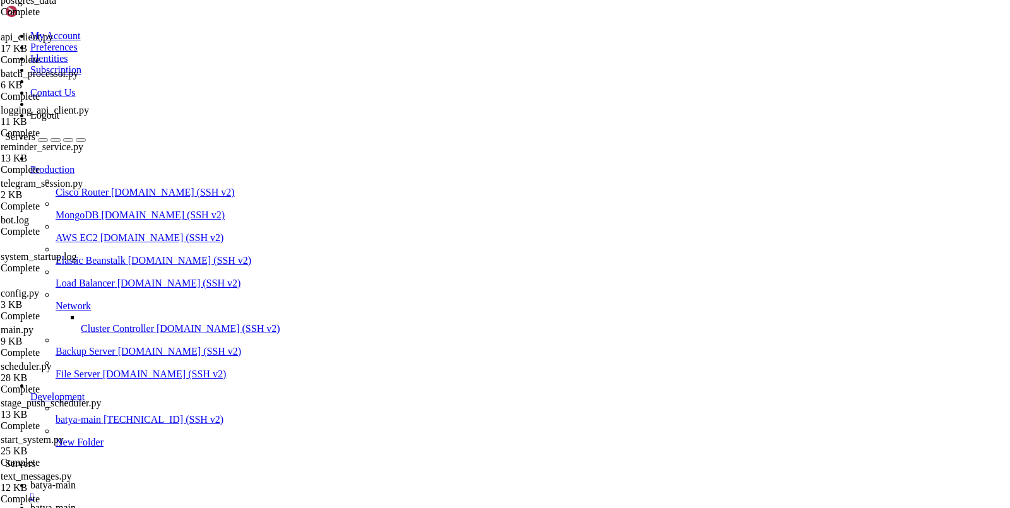
drag, startPoint x: 247, startPoint y: 788, endPoint x: 135, endPoint y: 788, distance: 111.7
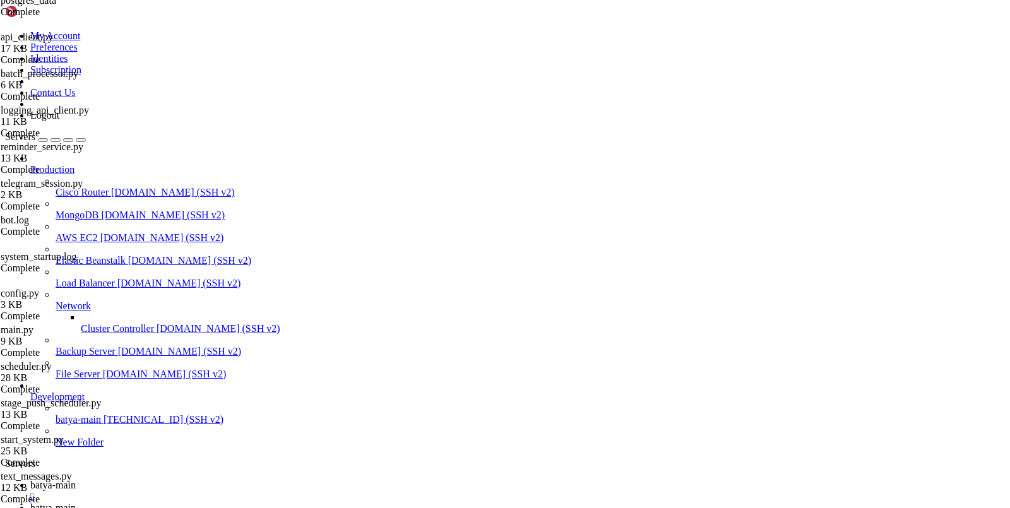
scroll to position [37945, 0]
click at [76, 502] on span "batya-main" at bounding box center [52, 507] width 45 height 11
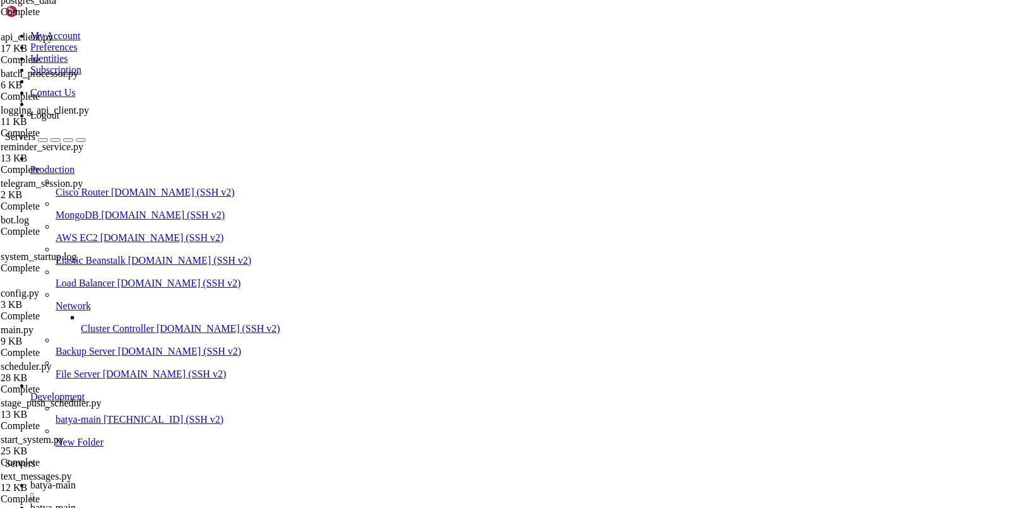
type input "/var/service/batya_vpn_bot2/batya_logger_backend"
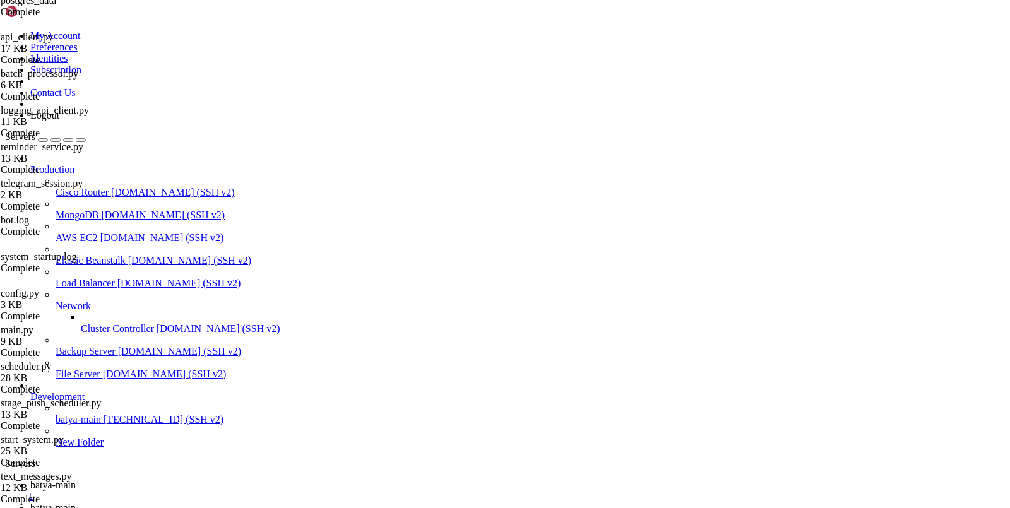
type textarea "DATABASE_URL=postgresql+asyncpg://batyavpn:batyavpnpassword@localhost:5434/baty…"
paste textarea "BOT_TOKEN="8420323817:AAHFqB27NMpVGOTygnOAgoYHPjk_-zM410M""
type textarea "BOT_TOKEN="8420323817:AAHFqB27NMpVGOTygnOAgoYHPjk_-zM410M""
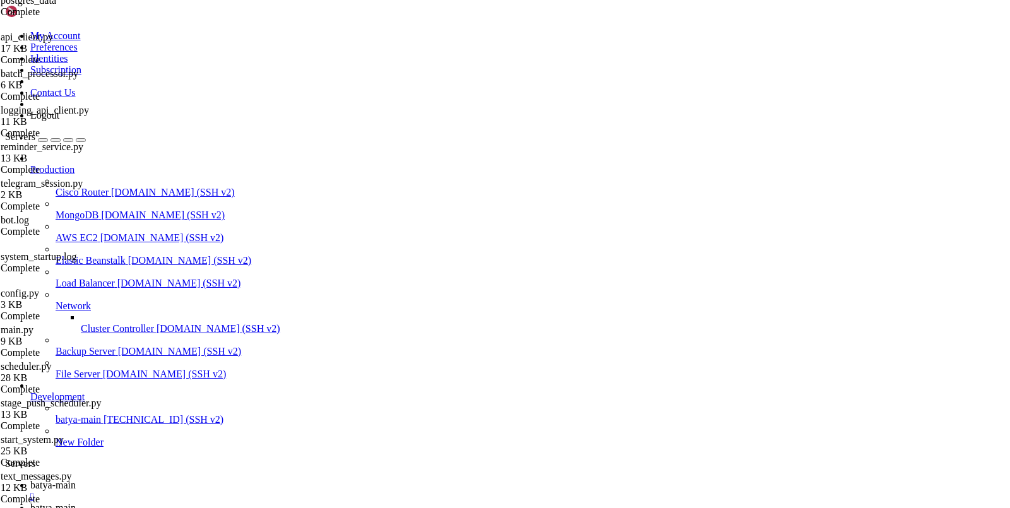
scroll to position [5387, 0]
click at [192, 480] on link "batya-main " at bounding box center [517, 491] width 974 height 23
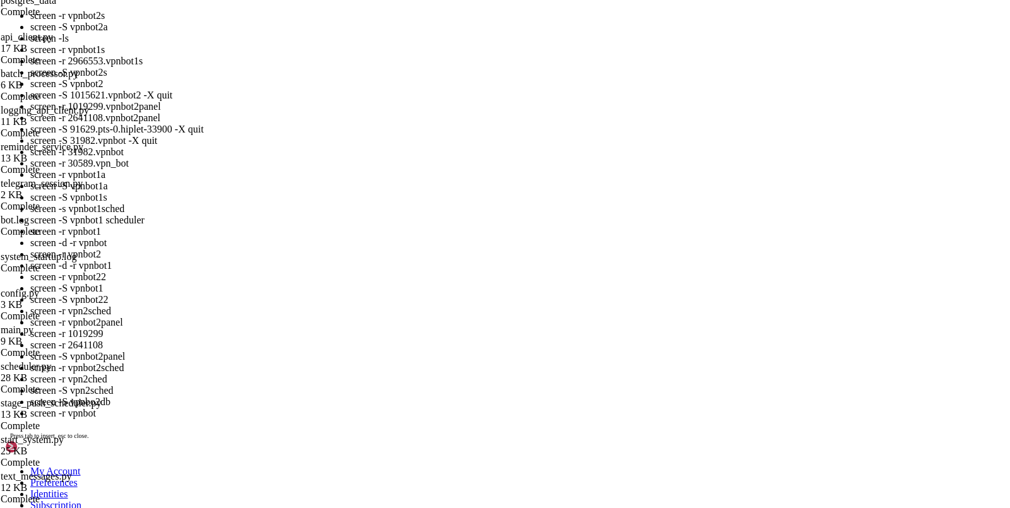
scroll to position [38177, 0]
